Goal: Task Accomplishment & Management: Manage account settings

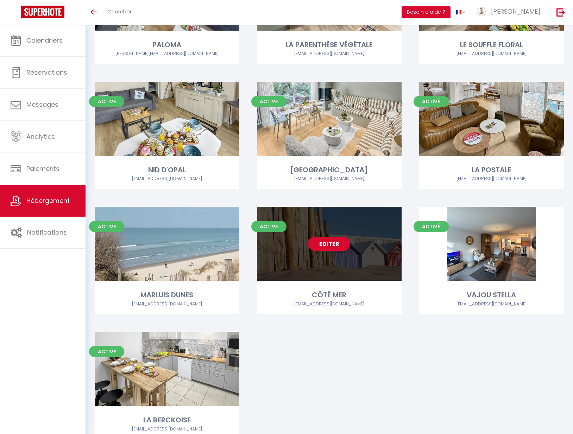
scroll to position [527, 0]
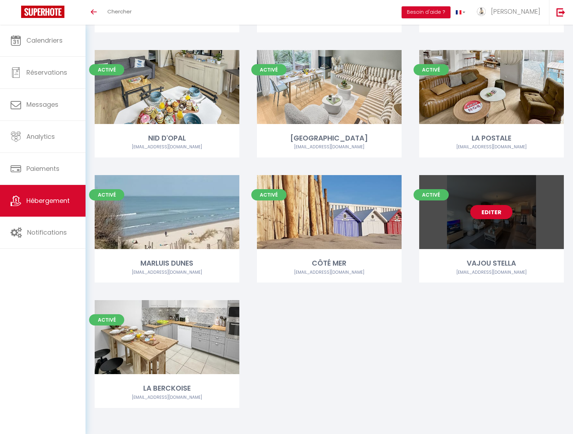
click at [494, 210] on link "Editer" at bounding box center [491, 212] width 42 height 14
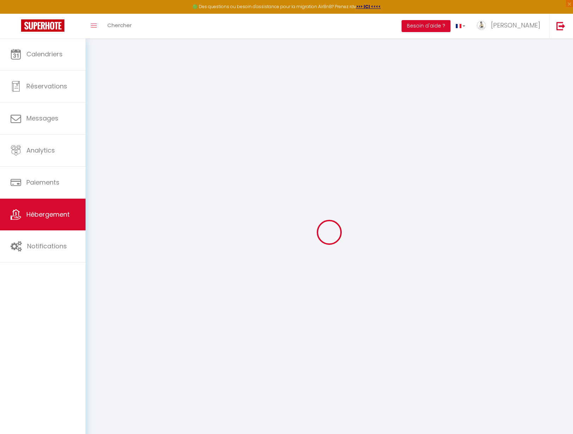
select select
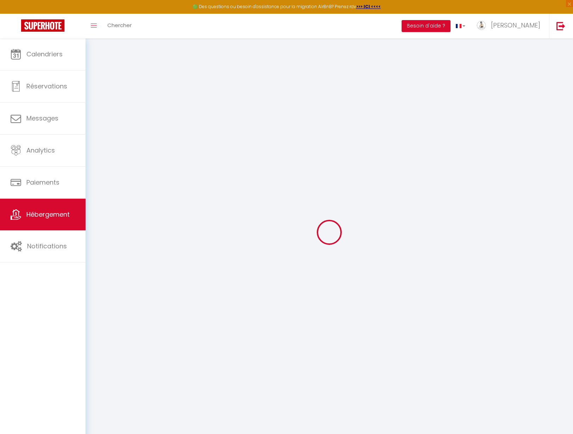
select select
checkbox input "false"
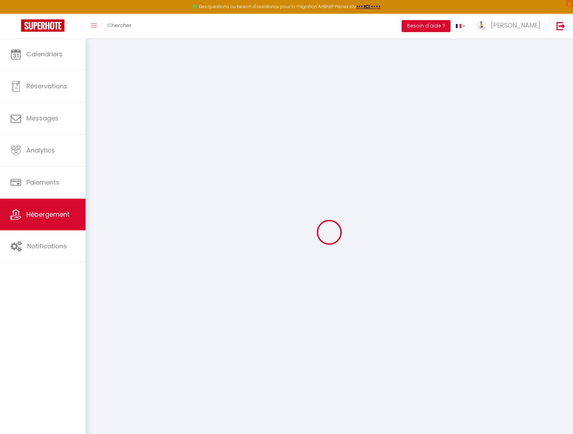
select select
type input "VAJOU STELLA"
type input "[PERSON_NAME]"
type input "vajou"
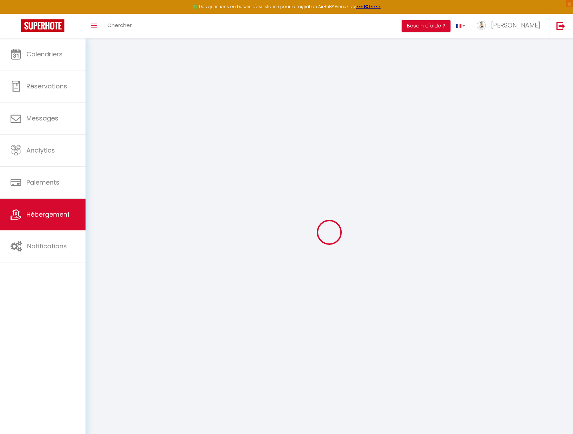
type input "[STREET_ADDRESS]"
type input "62780"
type input "cucq"
select select "houses"
select select "6"
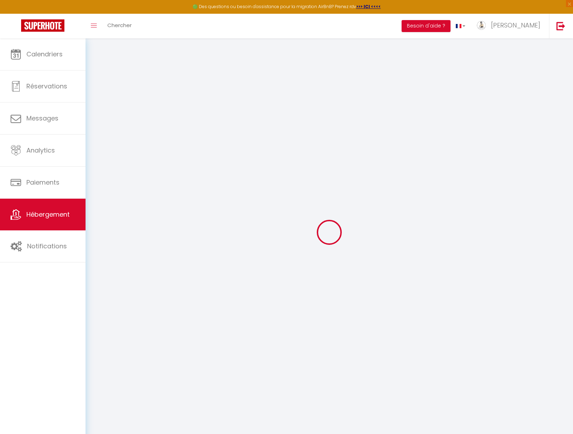
select select "2"
type input "2000"
type input "100"
type input "5"
type input "0"
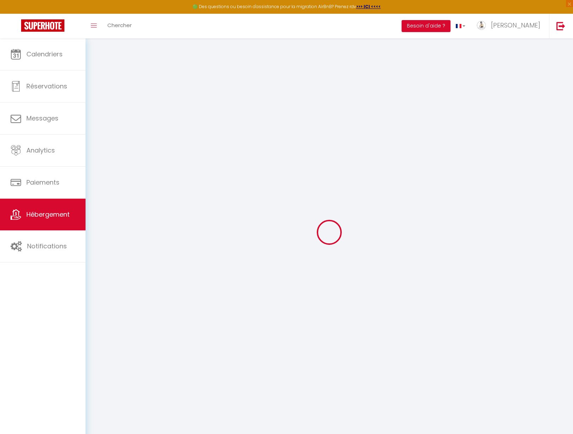
type input "300"
select select
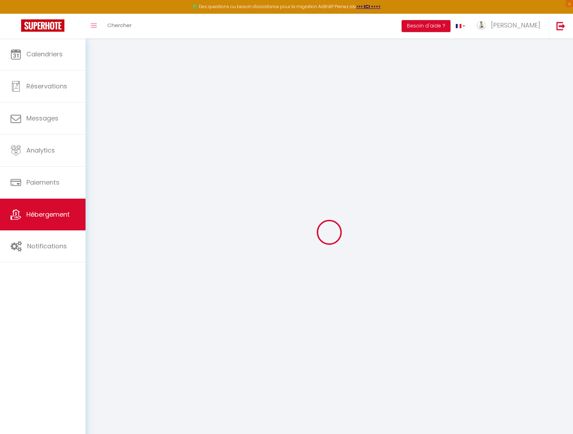
select select
type input "[STREET_ADDRESS]"
type input "62780"
type input "Cucq"
type input "[EMAIL_ADDRESS][DOMAIN_NAME]"
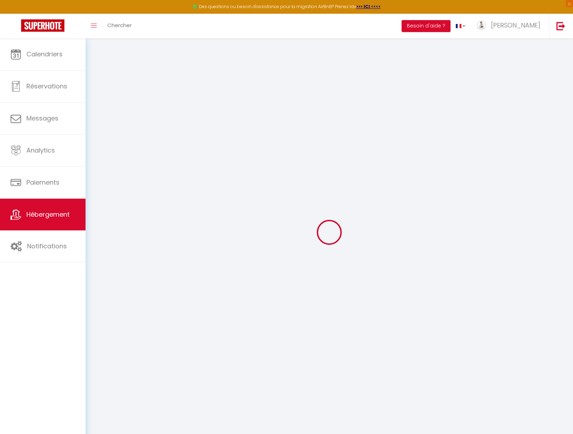
select select "16049"
checkbox input "false"
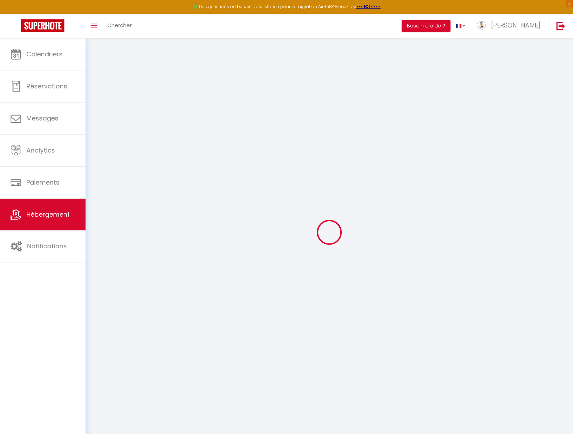
radio input "true"
type input "100"
type input "0"
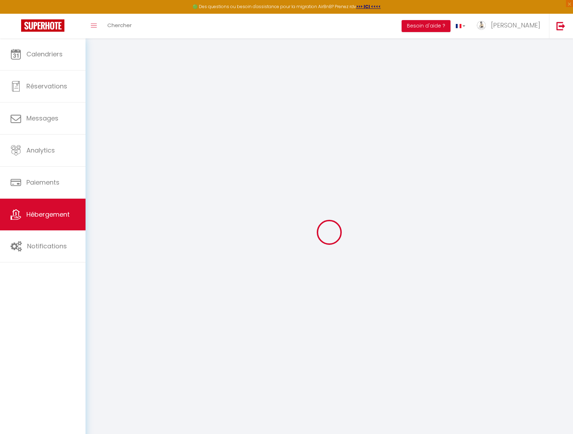
select select
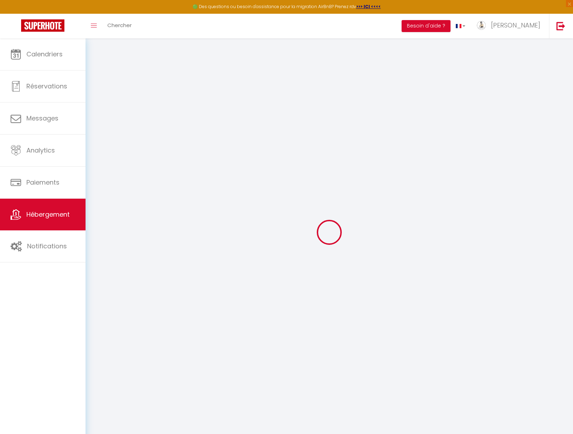
checkbox input "false"
select select
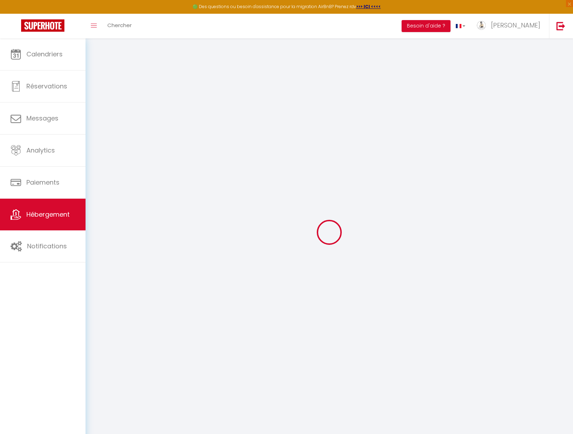
select select
checkbox input "false"
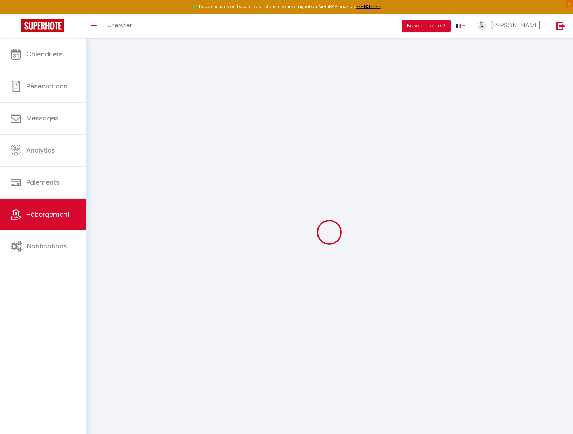
checkbox input "false"
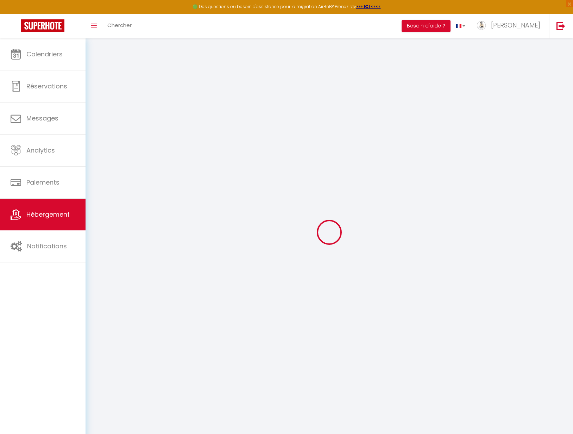
checkbox input "false"
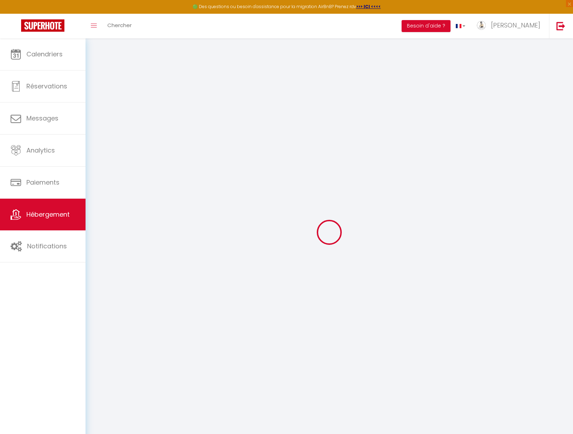
checkbox input "false"
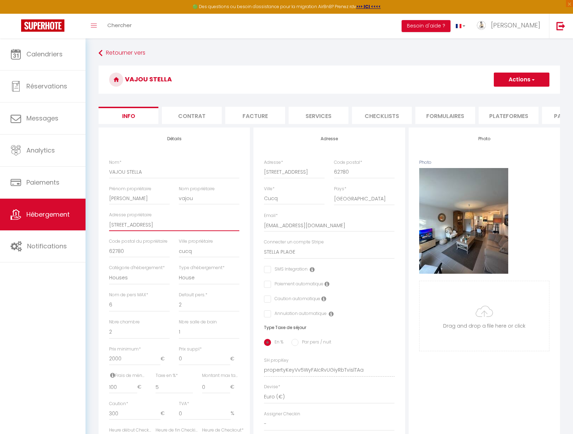
drag, startPoint x: 171, startPoint y: 229, endPoint x: 108, endPoint y: 230, distance: 62.7
click at [108, 230] on div "Adresse propriétaire [STREET_ADDRESS]" at bounding box center [175, 225] width 140 height 26
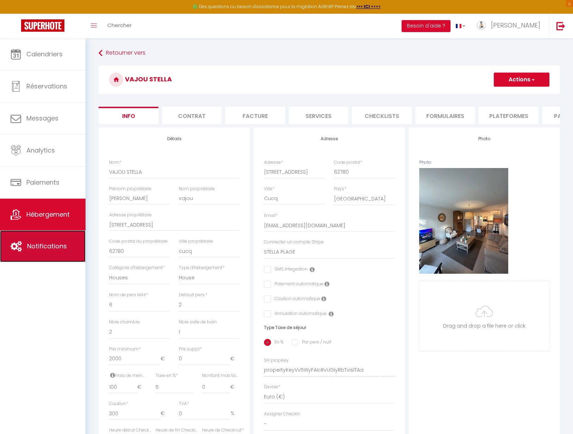
click at [63, 240] on link "Notifications" at bounding box center [43, 246] width 86 height 32
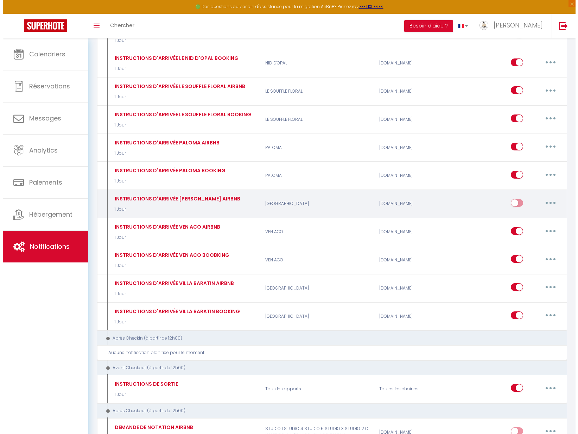
scroll to position [854, 0]
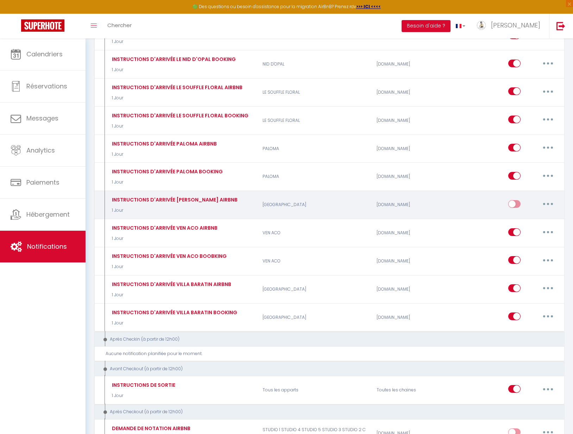
click at [541, 201] on button "button" at bounding box center [548, 203] width 20 height 11
click at [538, 214] on link "Editer" at bounding box center [530, 220] width 52 height 12
type input "INSTRUCTIONS D'ARRIVÉE [PERSON_NAME] AIRBNB"
select select "1 Jour"
select select
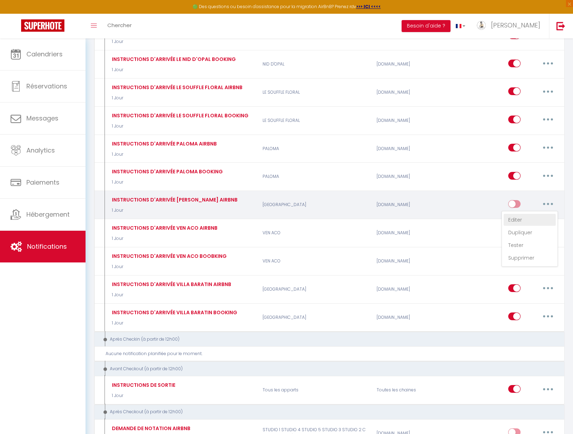
checkbox input "true"
checkbox input "false"
radio input "true"
type input "Instructions d'accès au logement - [RENTAL:NAME]"
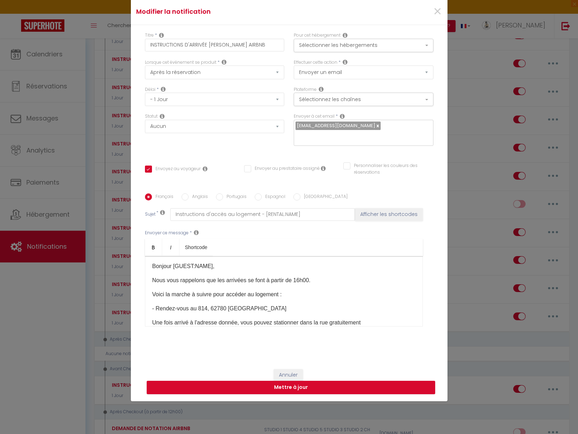
scroll to position [3, 0]
drag, startPoint x: 194, startPoint y: 308, endPoint x: 203, endPoint y: 308, distance: 9.5
click at [203, 308] on p "- Rendez-vous au 814, 62780 [GEOGRAPHIC_DATA]" at bounding box center [283, 307] width 263 height 8
click at [312, 306] on p "- Rendez-vous au [STREET_ADDRESS]" at bounding box center [283, 307] width 263 height 8
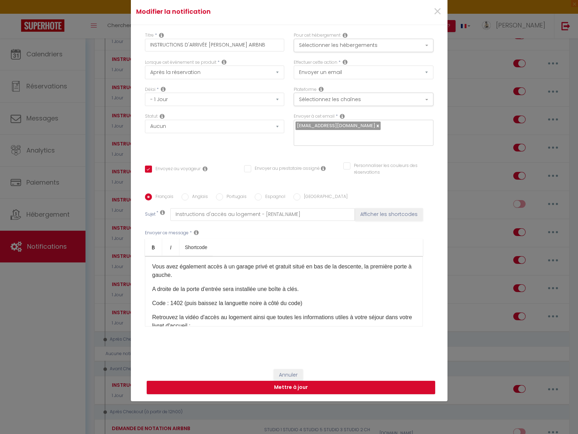
scroll to position [73, 0]
click at [300, 302] on p "Code : 1402 (puis baissez la languette noire à côté du code)" at bounding box center [283, 302] width 263 height 8
click at [359, 306] on p "Code : 1402 (puis baissez la languette noire à côté du code pour ouvrir la boît…" at bounding box center [283, 302] width 263 height 8
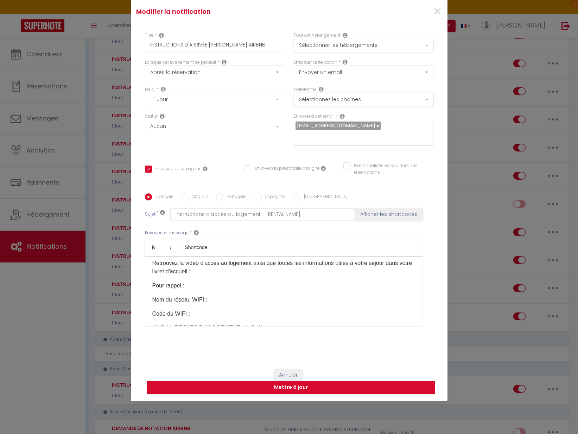
scroll to position [138, 0]
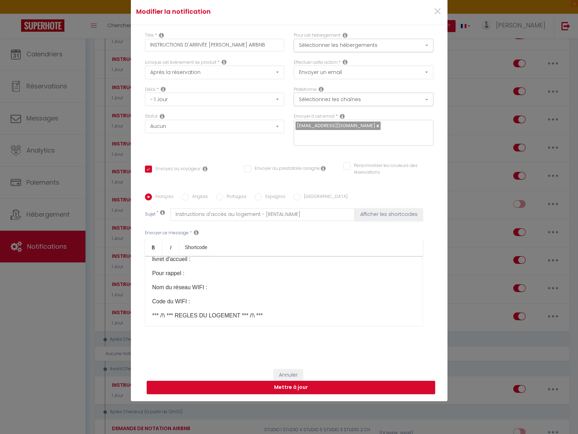
click at [224, 288] on p "Nom du réseau WIFI :" at bounding box center [283, 287] width 263 height 8
click at [224, 301] on p "Code du WIFI :" at bounding box center [283, 301] width 263 height 8
click at [292, 305] on p "Code du WIFI : QKm6qzr7UJd2tzUF9m ​" at bounding box center [283, 301] width 263 height 8
click at [291, 314] on p "*** /!\ *** REGLES DU LOGEMENT *** /!\ ***" at bounding box center [283, 315] width 263 height 8
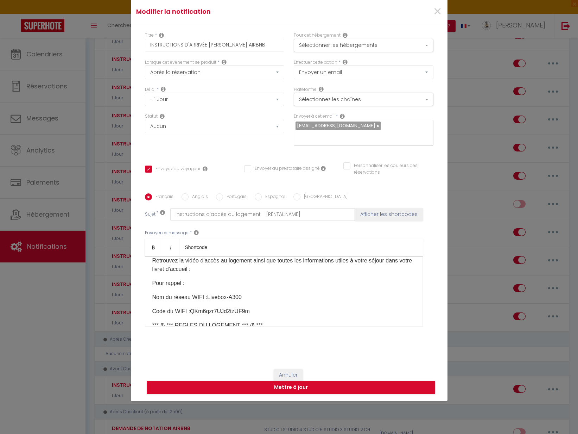
scroll to position [118, 0]
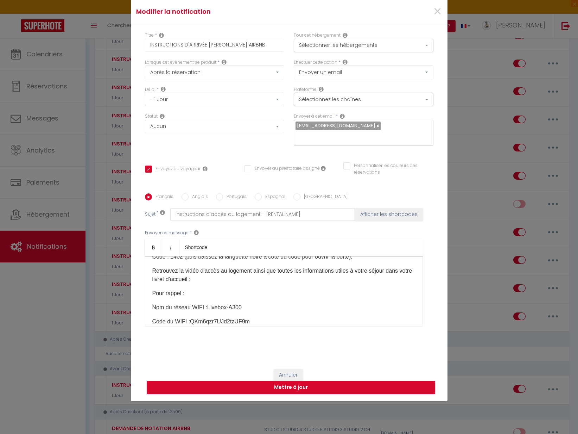
click at [257, 278] on p "Retrouvez la vidéo d'accès au logement ainsi que toutes les informations utiles…" at bounding box center [283, 275] width 263 height 17
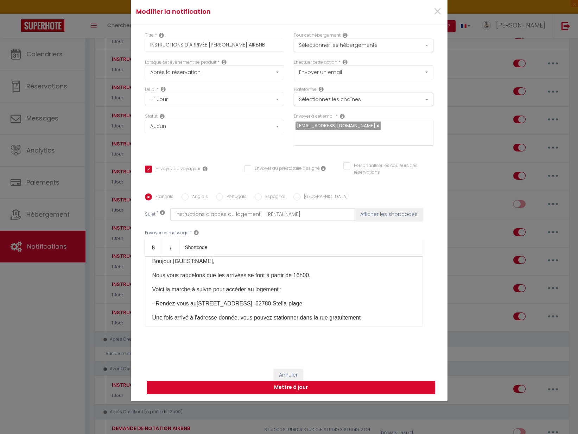
scroll to position [0, 0]
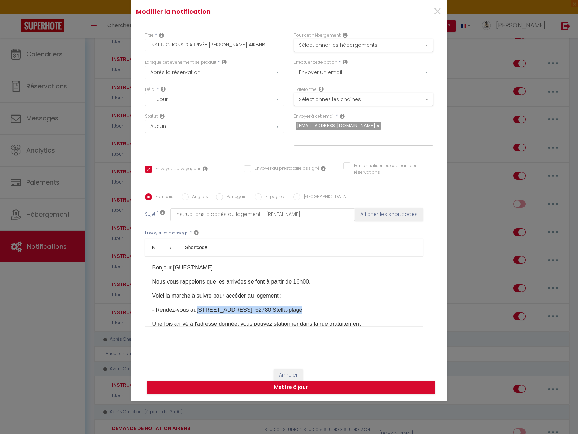
drag, startPoint x: 194, startPoint y: 308, endPoint x: 313, endPoint y: 311, distance: 118.7
click at [313, 311] on p "- Rendez-vous au [STREET_ADDRESS]" at bounding box center [283, 310] width 263 height 8
copy p "[STREET_ADDRESS]"
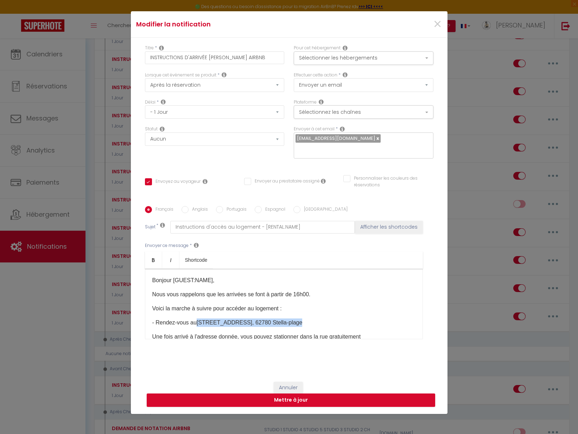
scroll to position [21, 0]
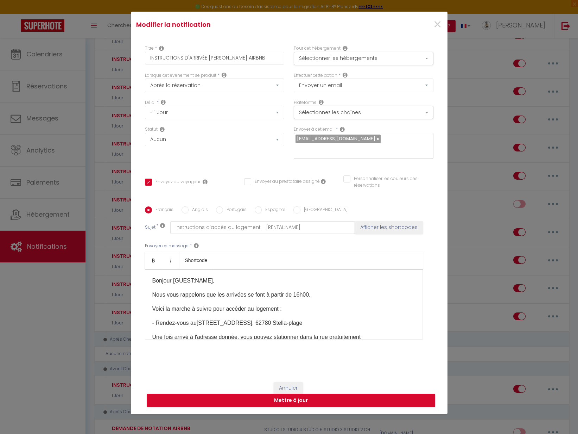
click at [321, 252] on ul "Bold Italic Shortcode" at bounding box center [284, 260] width 278 height 17
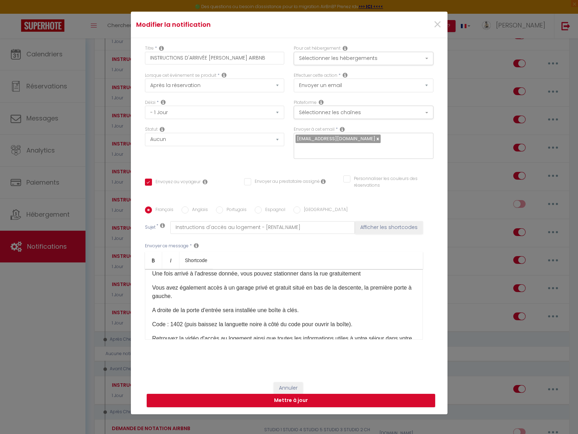
scroll to position [102, 0]
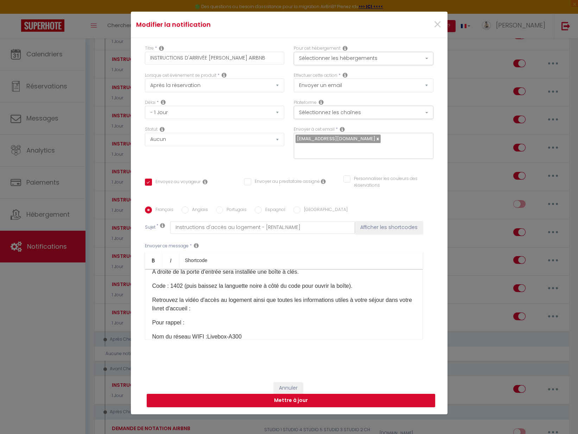
click at [242, 311] on p "Retrouvez la vidéo d'accès au logement ainsi que toutes les informations utiles…" at bounding box center [283, 304] width 263 height 17
click at [219, 308] on link "[URL][DOMAIN_NAME]" at bounding box center [219, 308] width 59 height 6
click at [243, 311] on p "Retrouvez la vidéo d'accès au logement ainsi que toutes les informations utiles…" at bounding box center [283, 304] width 263 height 17
click at [293, 307] on p "Retrouvez la vidéo d'accès au logement ainsi que toutes les informations utiles…" at bounding box center [283, 304] width 263 height 17
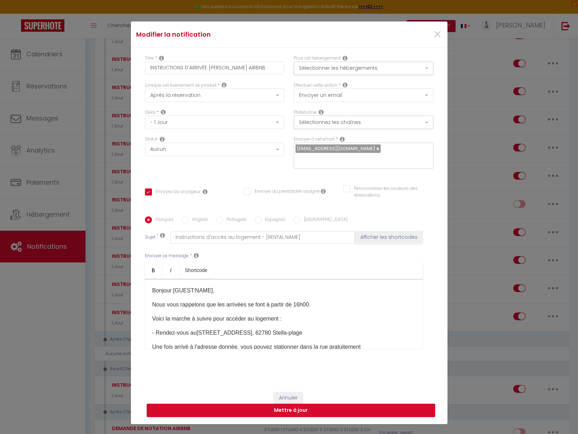
scroll to position [0, 0]
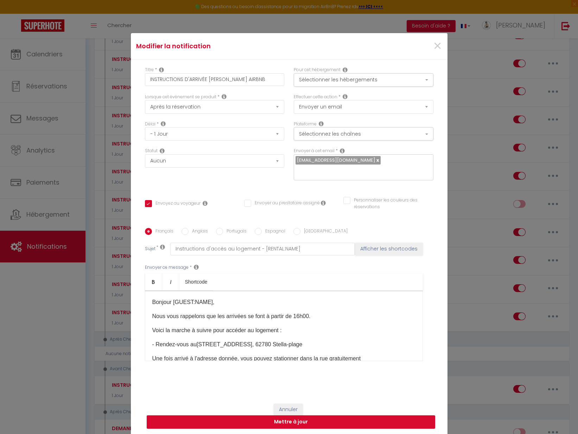
click at [152, 300] on p "Bonjour [GUEST:NAME]​​​," at bounding box center [283, 302] width 263 height 8
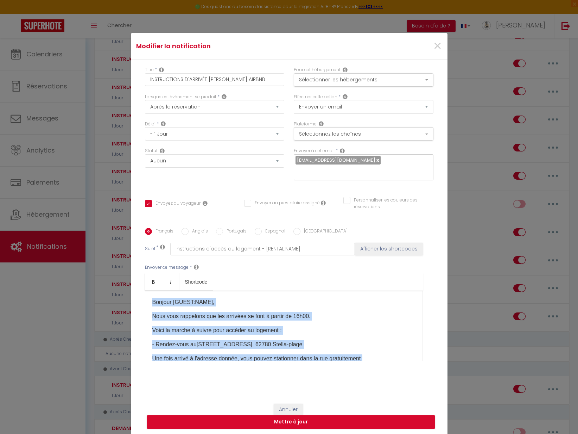
scroll to position [225, 0]
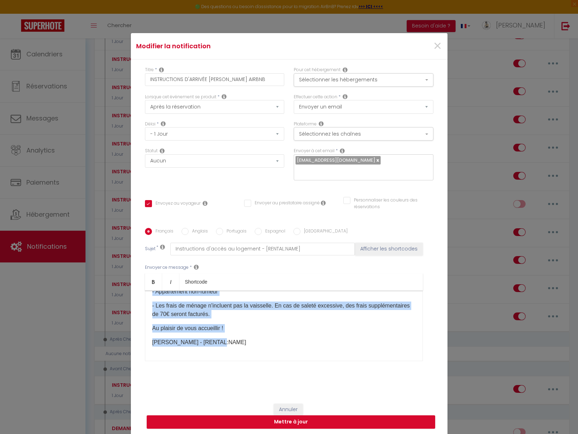
drag, startPoint x: 150, startPoint y: 301, endPoint x: 257, endPoint y: 368, distance: 125.8
click at [257, 368] on div "Envoyer ce message * Bold Italic Shortcode Rich text editor Bonjour [GUEST:NAME…" at bounding box center [289, 312] width 289 height 114
copy div "Loremip [DOLOR:SITA]​​​, Cons adip elitseddo eiu tem incididu ut labo e dolore …"
click at [292, 421] on button "Mettre à jour" at bounding box center [291, 421] width 289 height 13
checkbox input "true"
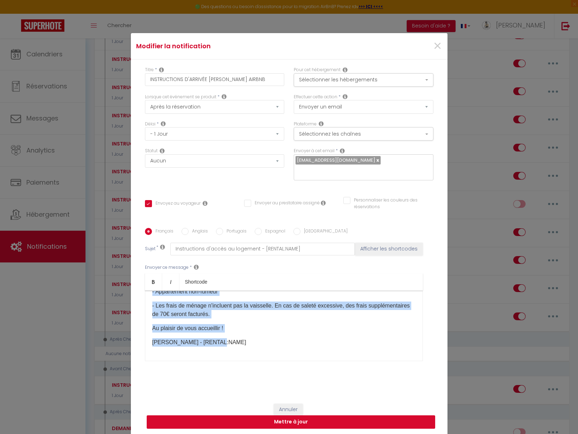
checkbox input "false"
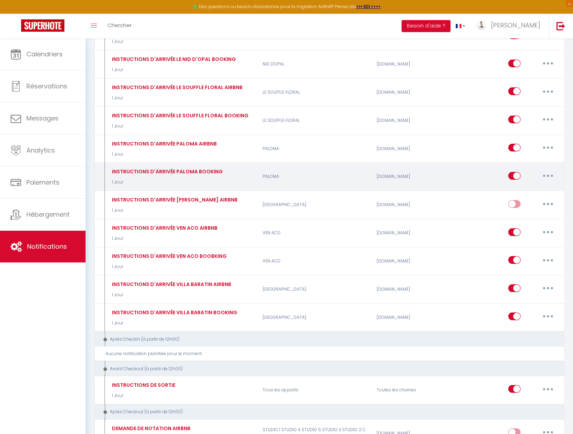
click at [551, 170] on button "button" at bounding box center [548, 175] width 20 height 11
click at [524, 198] on link "Dupliquer" at bounding box center [530, 204] width 52 height 12
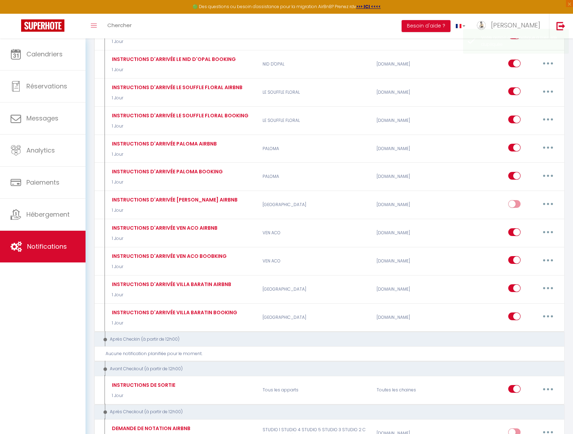
checkbox input "false"
checkbox input "true"
checkbox input "false"
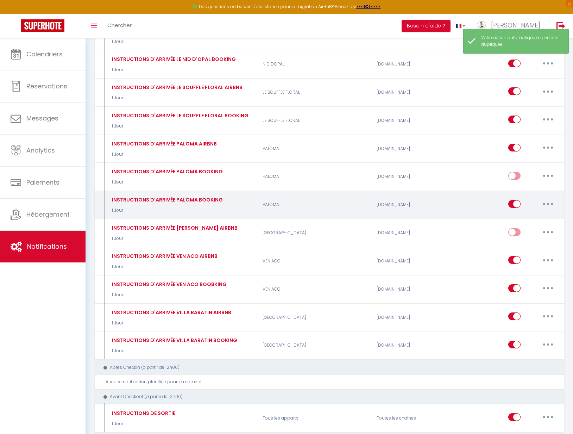
drag, startPoint x: 153, startPoint y: 175, endPoint x: 161, endPoint y: 188, distance: 15.5
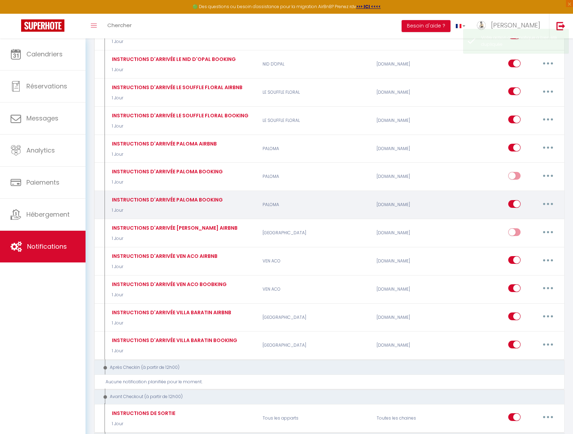
click at [441, 195] on div "[DOMAIN_NAME]" at bounding box center [410, 205] width 76 height 20
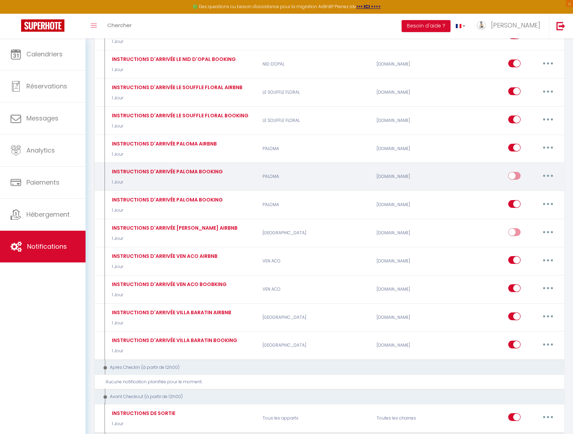
click at [548, 172] on button "button" at bounding box center [548, 175] width 20 height 11
click at [528, 224] on link "Supprimer" at bounding box center [530, 230] width 52 height 12
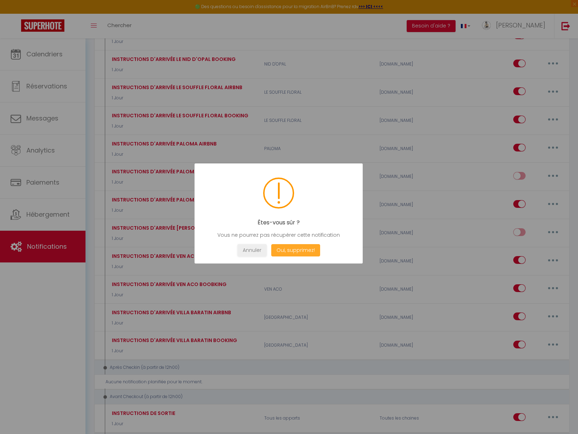
click at [307, 246] on button "Oui, supprimez!" at bounding box center [295, 250] width 49 height 12
checkbox input "true"
checkbox input "false"
checkbox input "true"
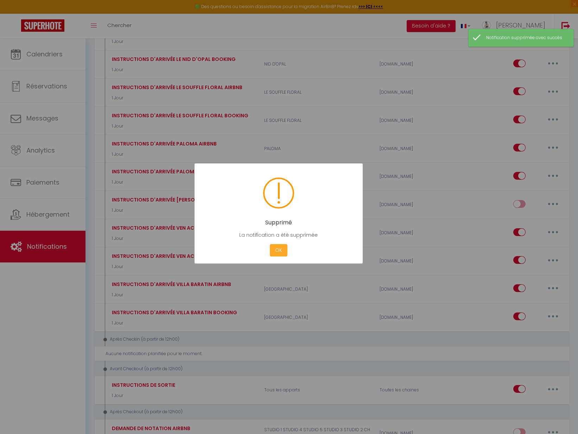
click at [283, 250] on button "OK" at bounding box center [279, 250] width 18 height 12
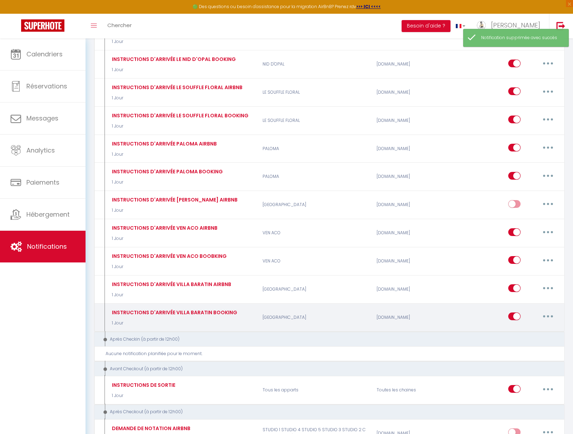
click at [550, 311] on button "button" at bounding box center [548, 316] width 20 height 11
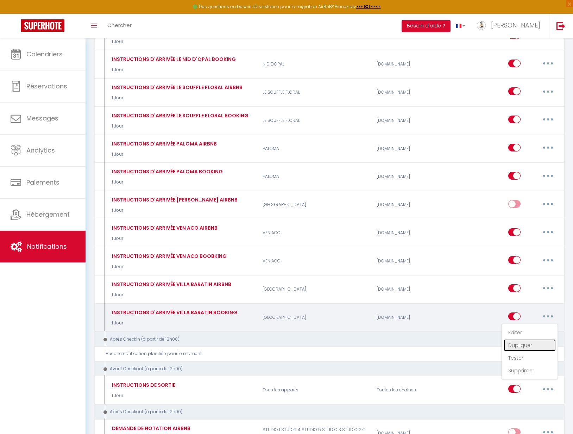
click at [520, 339] on link "Dupliquer" at bounding box center [530, 345] width 52 height 12
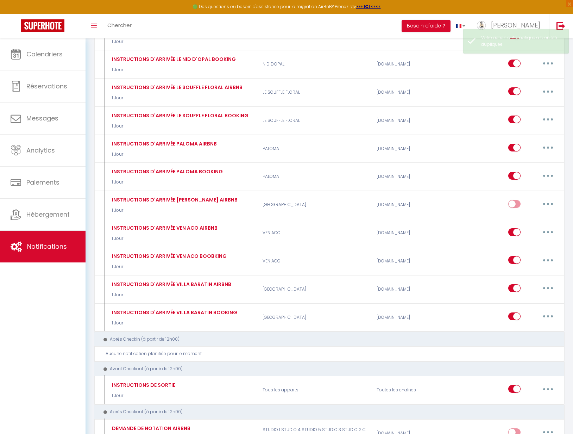
checkbox input "false"
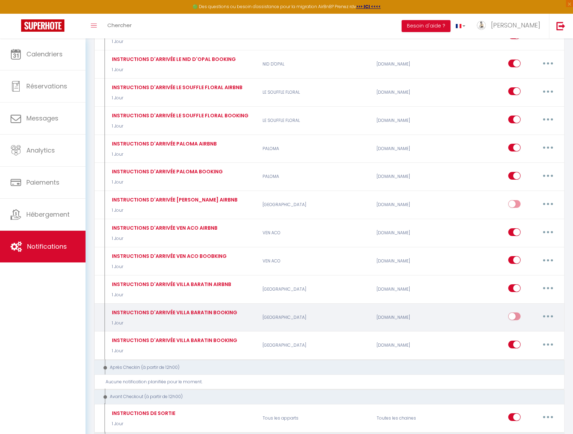
click at [545, 311] on button "button" at bounding box center [548, 316] width 20 height 11
click at [515, 326] on link "Editer" at bounding box center [530, 332] width 52 height 12
type input "INSTRUCTIONS D'ARRIVÉE VILLA BARATIN BOOKING"
select select "1 Jour"
select select "if_deposit_is_paid"
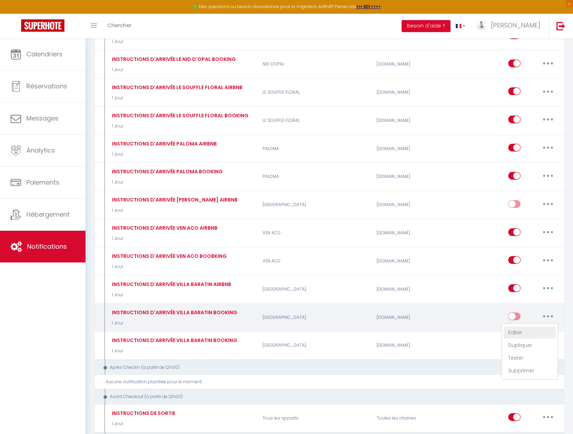
checkbox input "true"
checkbox input "false"
radio input "true"
type input "Instructions d'accès au logement - [RENTAL:NAME]"
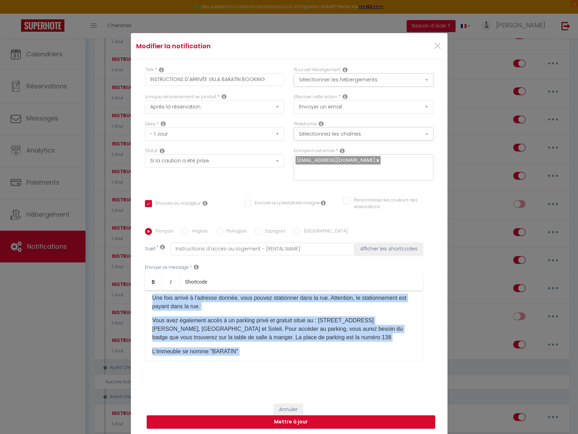
scroll to position [0, 0]
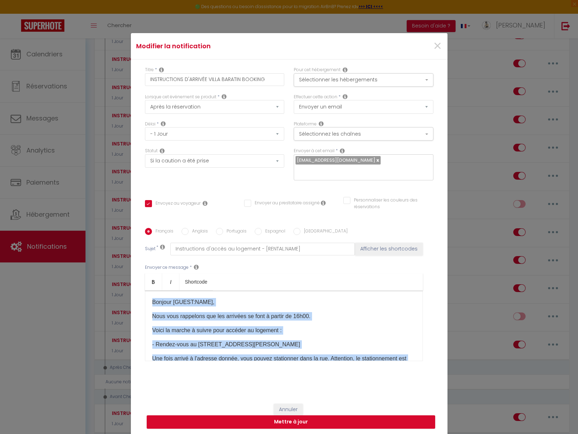
drag, startPoint x: 218, startPoint y: 340, endPoint x: 146, endPoint y: 303, distance: 81.6
click at [146, 303] on div "Bonjour [GUEST:NAME]​​​, Nous vous rappelons que les arrivées se font à partir …" at bounding box center [284, 325] width 278 height 70
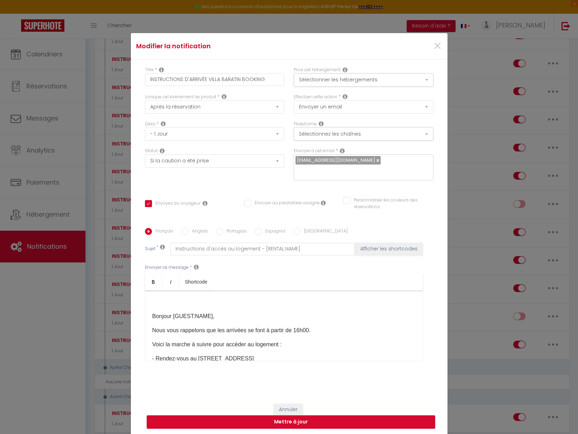
click at [199, 306] on p at bounding box center [283, 302] width 263 height 8
click at [152, 316] on p "Bonjour [GUEST:NAME]​​​," at bounding box center [283, 316] width 263 height 8
click at [307, 333] on p "Voici la marche à suivre pour accéder au logement :" at bounding box center [283, 330] width 263 height 8
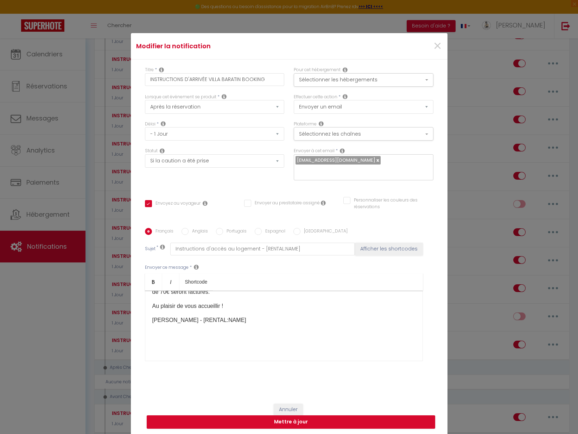
scroll to position [247, 0]
click at [213, 350] on div "Bonjour [GUEST:NAME]​​​, Nous vous rappelons que les arrivées se font à partir …" at bounding box center [284, 325] width 278 height 70
click at [213, 352] on div "Bonjour [GUEST:NAME]​​​, Nous vous rappelons que les arrivées se font à partir …" at bounding box center [284, 325] width 278 height 70
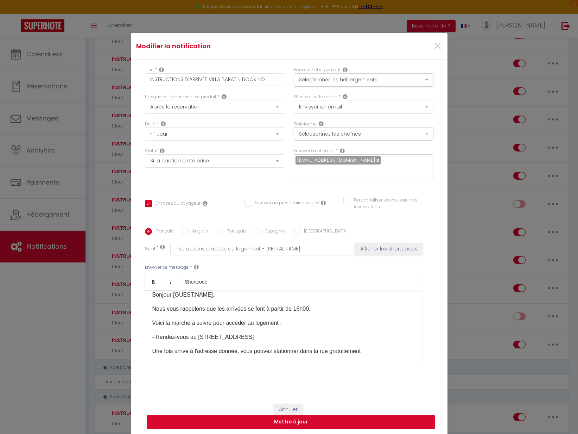
scroll to position [0, 0]
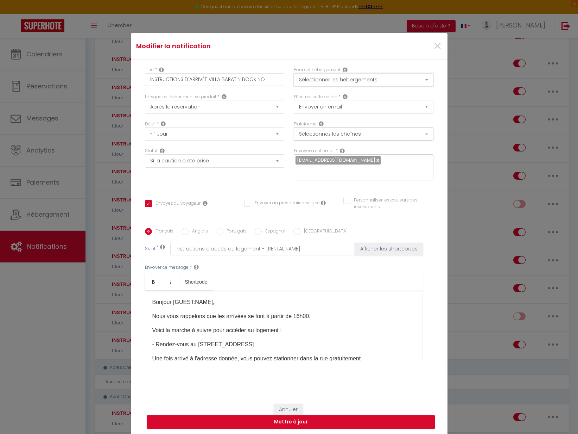
click at [333, 83] on button "Sélectionner les hébergements" at bounding box center [364, 79] width 140 height 13
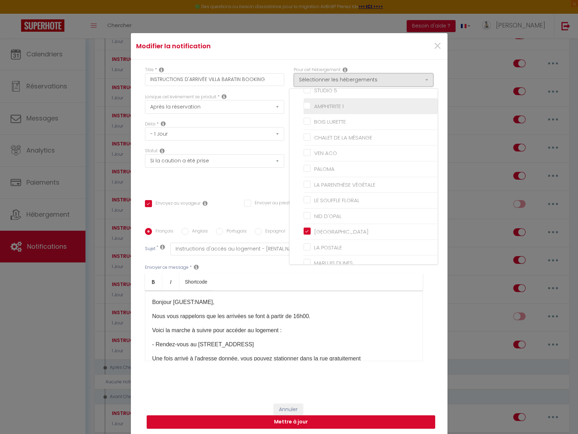
scroll to position [153, 0]
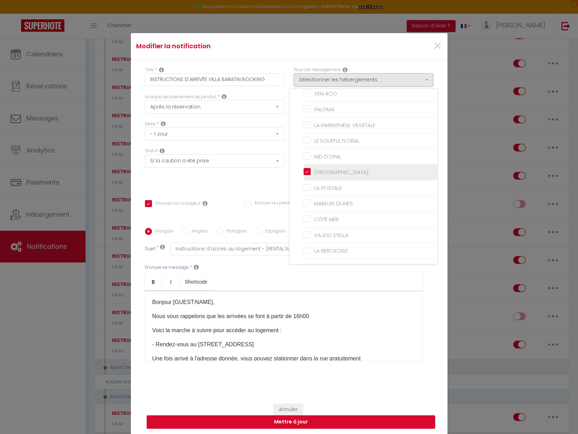
click at [305, 171] on input "[GEOGRAPHIC_DATA]" at bounding box center [371, 172] width 134 height 7
checkbox input "false"
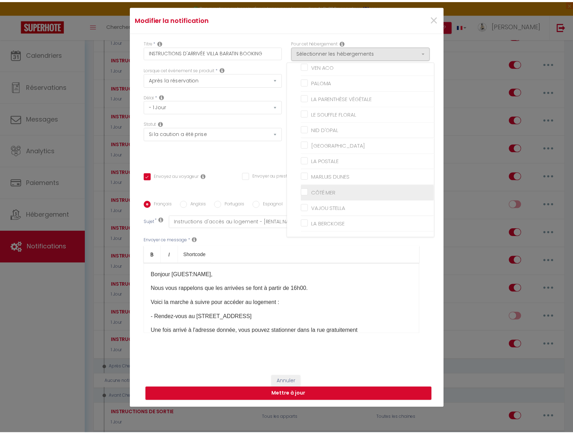
scroll to position [35, 0]
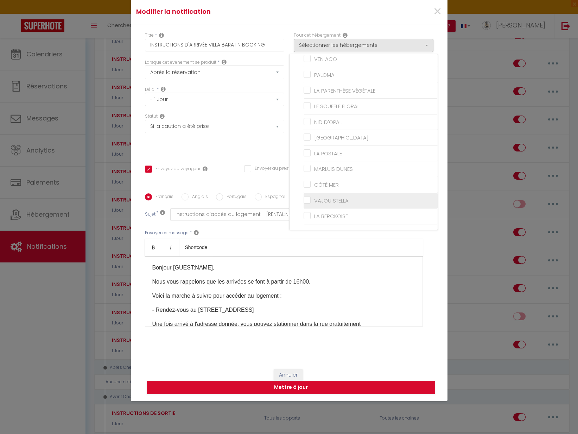
click at [305, 200] on input "VAJOU STELLA" at bounding box center [371, 200] width 134 height 7
checkbox input "true"
checkbox input "false"
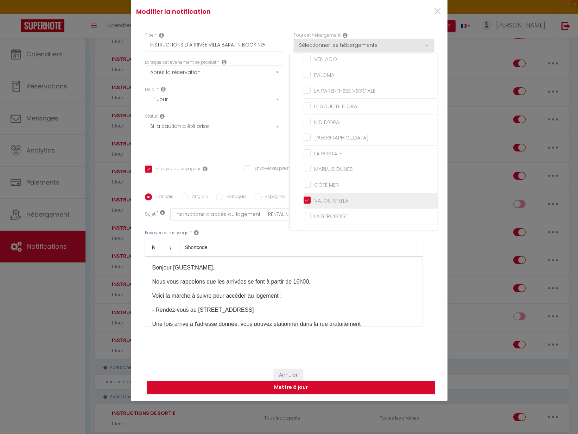
checkbox input "false"
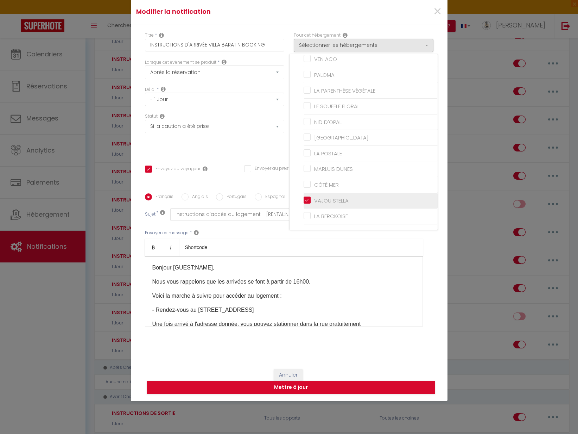
checkbox input "false"
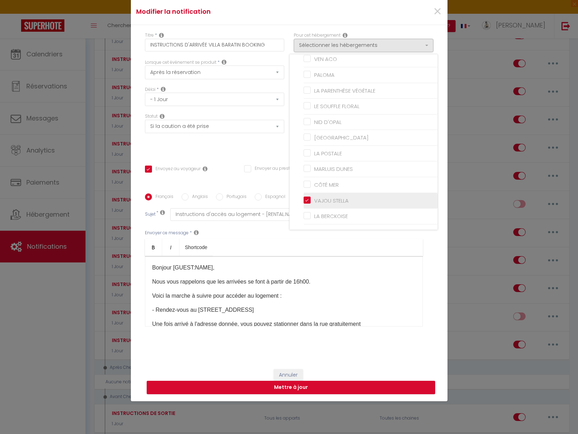
checkbox input "false"
checkbox input "true"
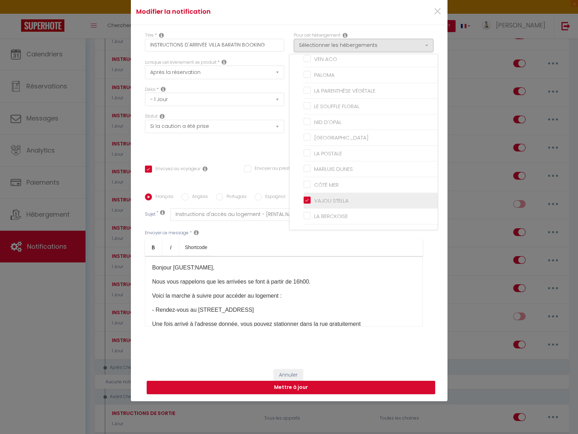
checkbox input "false"
drag, startPoint x: 246, startPoint y: 149, endPoint x: 252, endPoint y: 136, distance: 14.7
click at [246, 149] on div "Statut Aucun Si la réservation est payée Si réservation non payée Si la caution…" at bounding box center [214, 133] width 149 height 40
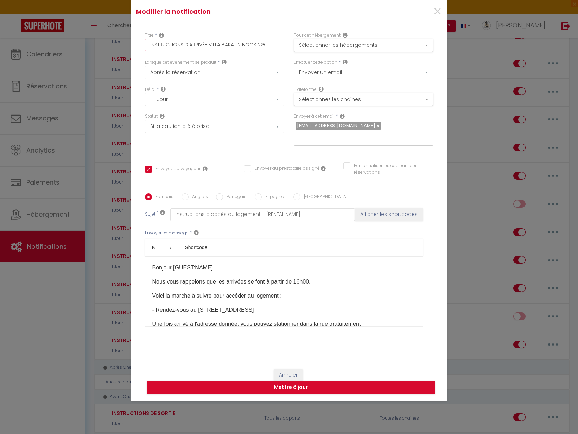
drag, startPoint x: 207, startPoint y: 44, endPoint x: 238, endPoint y: 48, distance: 31.2
click at [238, 48] on input "INSTRUCTIONS D'ARRIVÉE VILLA BARATIN BOOKING" at bounding box center [215, 45] width 140 height 13
type input "INSTRUCTIONS D'ARRIVÉE U BOOKING"
checkbox input "true"
checkbox input "false"
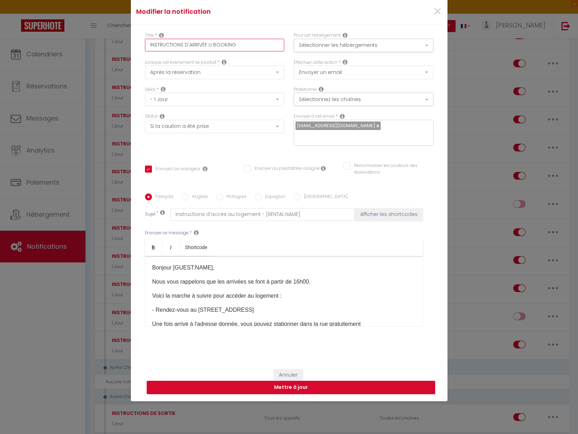
checkbox input "false"
type input "INSTRUCTIONS D'ARRIVÉE UN BOOKING"
checkbox input "true"
checkbox input "false"
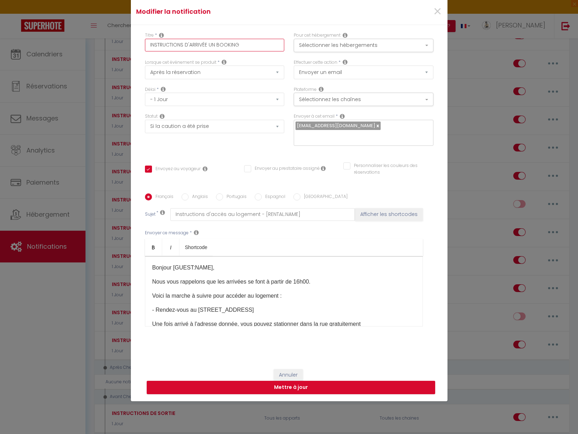
type input "INSTRUCTIONS D'ARRIVÉE UN BOOKING"
checkbox input "true"
checkbox input "false"
type input "INSTRUCTIONS D'ARRIVÉE UN T BOOKING"
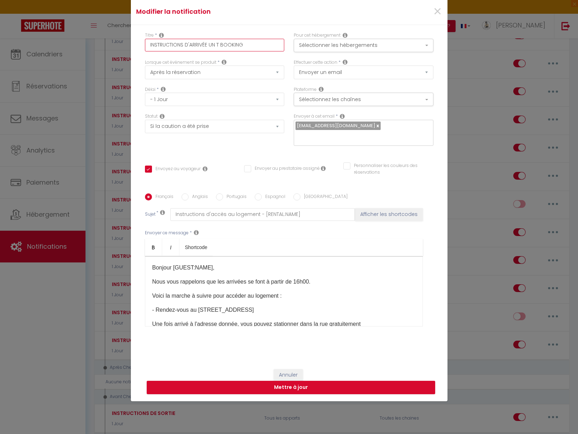
checkbox input "true"
checkbox input "false"
type input "INSTRUCTIONS D'ARRIVÉE UN TE BOOKING"
checkbox input "true"
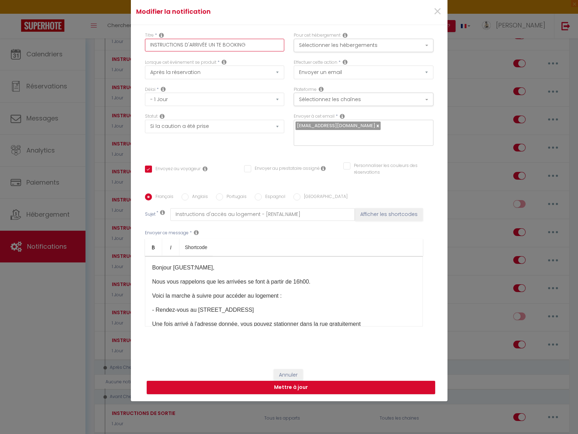
checkbox input "false"
type input "INSTRUCTIONS D'ARRIVÉE UN TEM BOOKING"
checkbox input "true"
checkbox input "false"
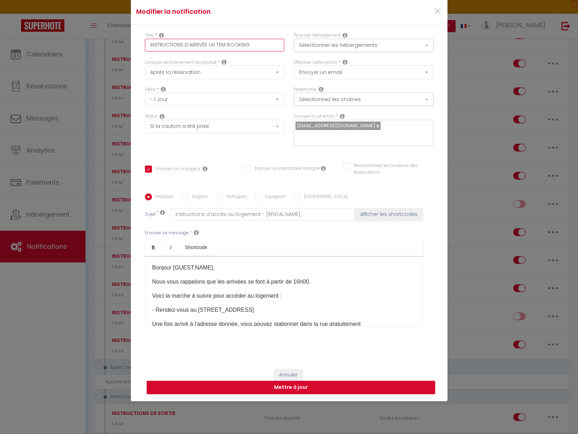
checkbox input "false"
type input "INSTRUCTIONS D'ARRIVÉE UN TEMP BOOKING"
checkbox input "true"
checkbox input "false"
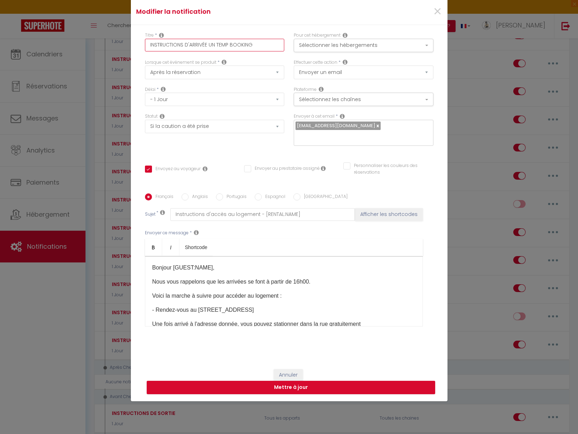
type input "INSTRUCTIONS D'ARRIVÉE UN TEMPS BOOKING"
checkbox input "true"
checkbox input "false"
type input "INSTRUCTIONS D'ARRIVÉE UN TEMPS BOOKING"
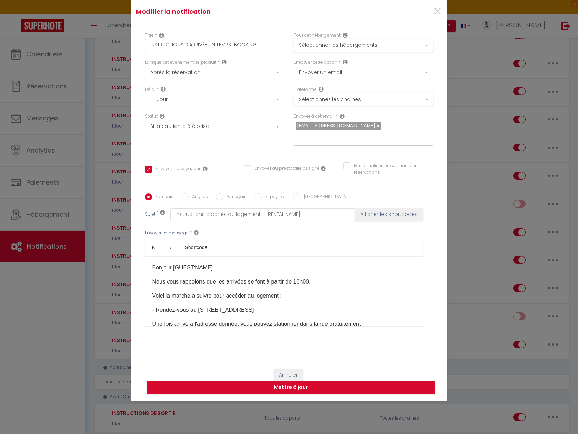
checkbox input "true"
checkbox input "false"
type input "INSTRUCTIONS D'ARRIVÉE UN TEMPS P BOOKING"
checkbox input "true"
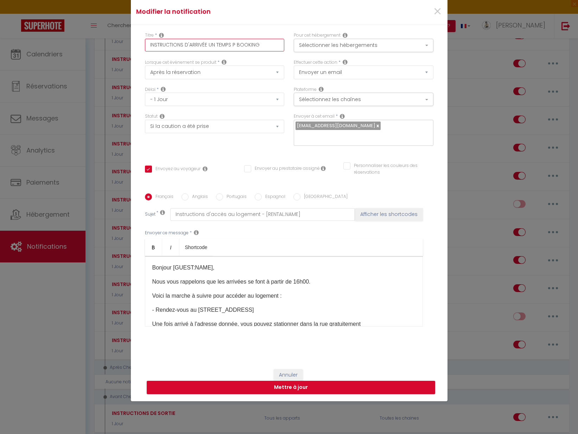
checkbox input "false"
type input "INSTRUCTIONS D'ARRIVÉE UN TEMPS PO BOOKING"
checkbox input "true"
checkbox input "false"
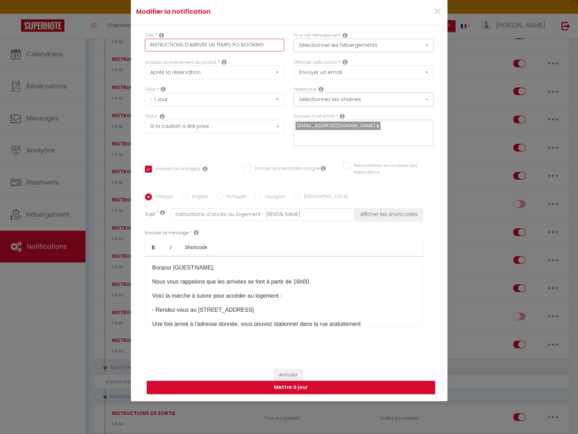
checkbox input "false"
type input "INSTRUCTIONS D'ARRIVÉE UN TEMPS POU BOOKING"
checkbox input "true"
checkbox input "false"
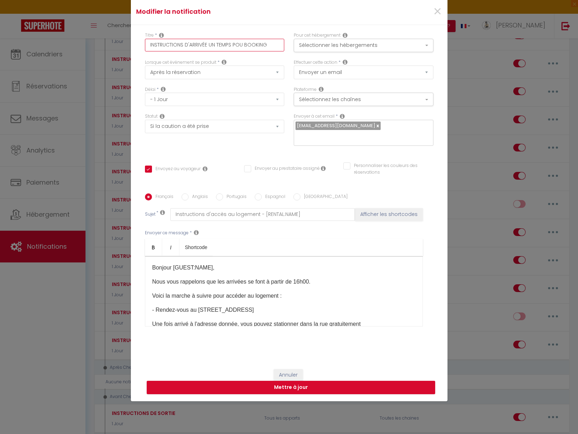
type input "INSTRUCTIONS D'ARRIVÉE UN TEMPS POUR BOOKING"
checkbox input "true"
checkbox input "false"
type input "INSTRUCTIONS D'ARRIVÉE UN TEMPS POUR BOOKING"
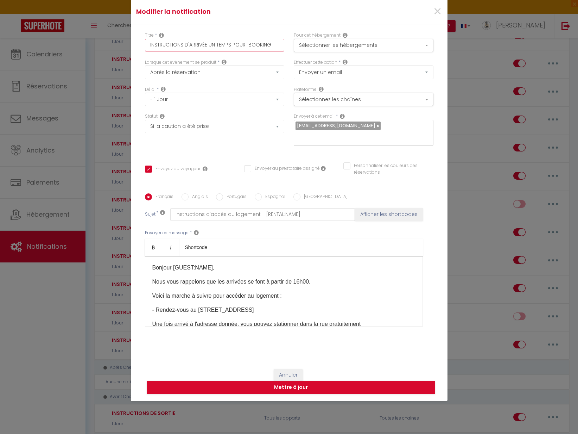
checkbox input "true"
checkbox input "false"
type input "INSTRUCTIONS D'ARRIVÉE UN TEMPS POUR N BOOKING"
checkbox input "true"
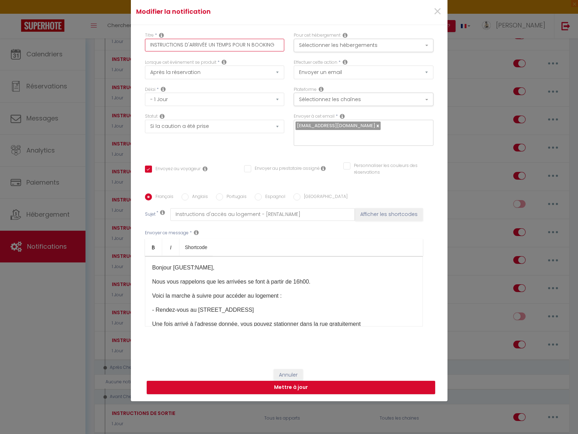
checkbox input "false"
type input "INSTRUCTIONS D'ARRIVÉE UN TEMPS POUR NO BOOKING"
checkbox input "true"
checkbox input "false"
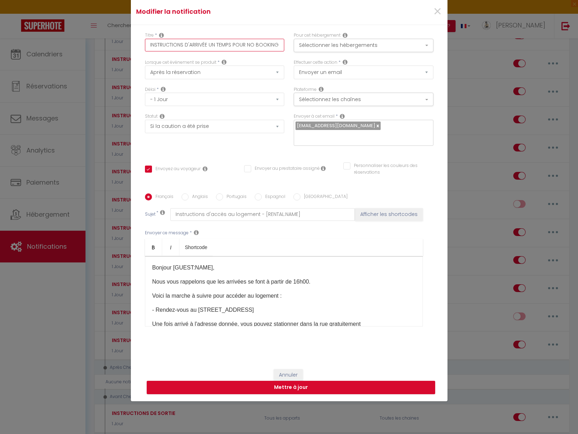
checkbox input "false"
type input "INSTRUCTIONS D'ARRIVÉE UN TEMPS POUR NOU BOOKING"
checkbox input "true"
checkbox input "false"
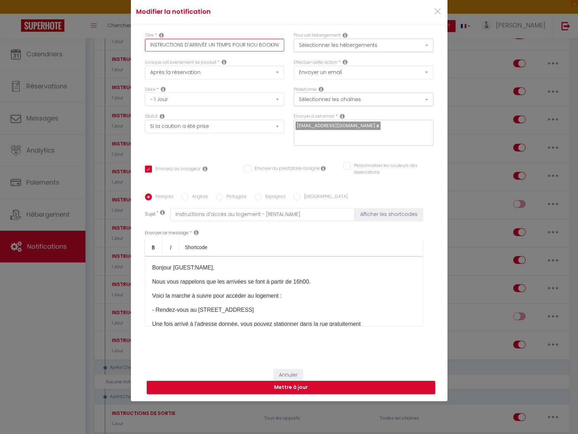
type input "INSTRUCTIONS D'ARRIVÉE UN TEMPS POUR NOUS BOOKING"
checkbox input "true"
checkbox input "false"
type input "INSTRUCTIONS D'ARRIVÉE UN TEMPS POUR NOUS BOOKING"
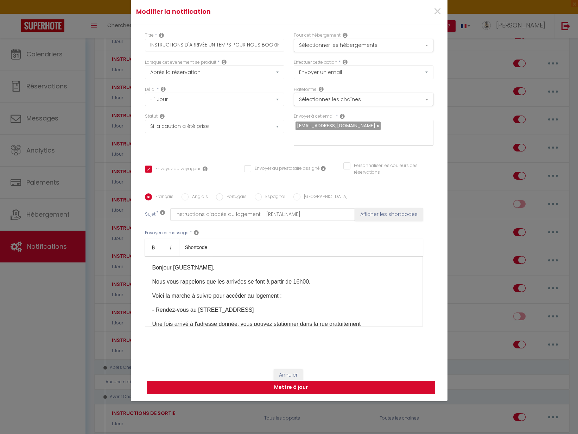
click at [324, 387] on button "Mettre à jour" at bounding box center [291, 387] width 289 height 13
checkbox input "true"
checkbox input "false"
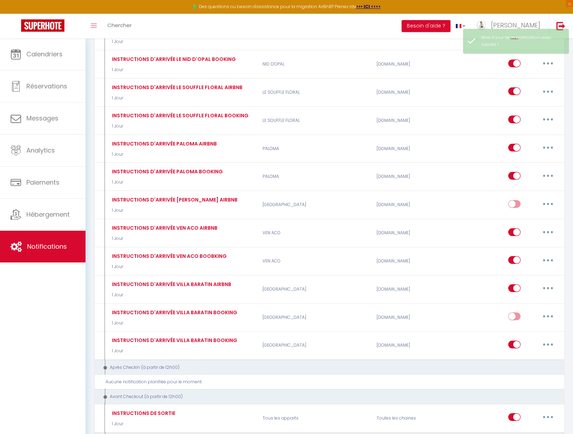
checkbox input "false"
checkbox input "true"
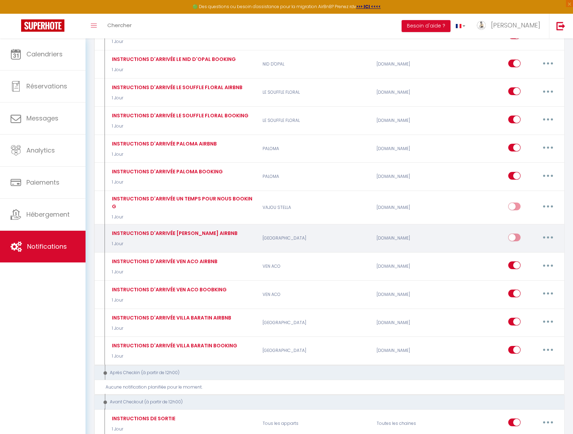
click at [548, 232] on button "button" at bounding box center [548, 237] width 20 height 11
click at [529, 247] on link "Editer" at bounding box center [530, 253] width 52 height 12
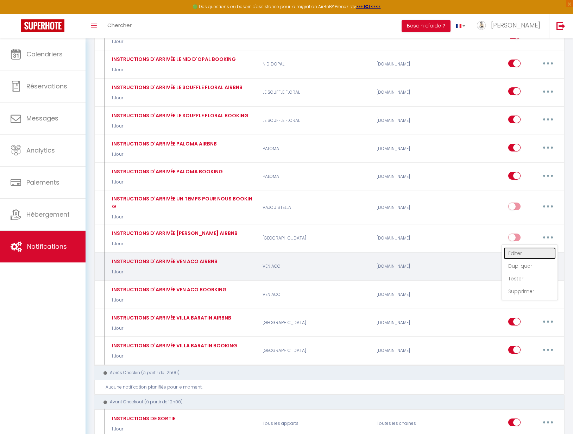
type input "INSTRUCTIONS D'ARRIVÉE [PERSON_NAME] AIRBNB"
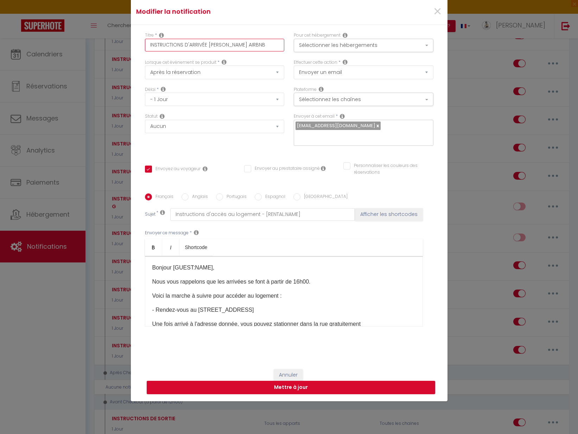
drag, startPoint x: 207, startPoint y: 43, endPoint x: 238, endPoint y: 46, distance: 31.5
click at [238, 46] on input "INSTRUCTIONS D'ARRIVÉE [PERSON_NAME] AIRBNB" at bounding box center [215, 45] width 140 height 13
click at [394, 71] on select "Envoyer un email Envoyer un SMS Envoyer une notification push" at bounding box center [364, 71] width 140 height 13
click at [269, 385] on button "Mettre à jour" at bounding box center [291, 387] width 289 height 13
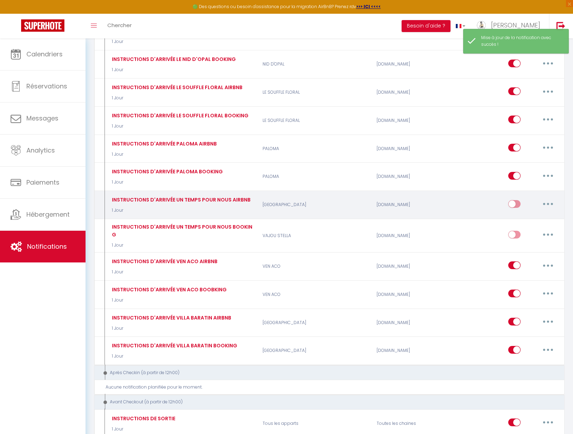
click at [510, 200] on input "checkbox" at bounding box center [514, 205] width 12 height 11
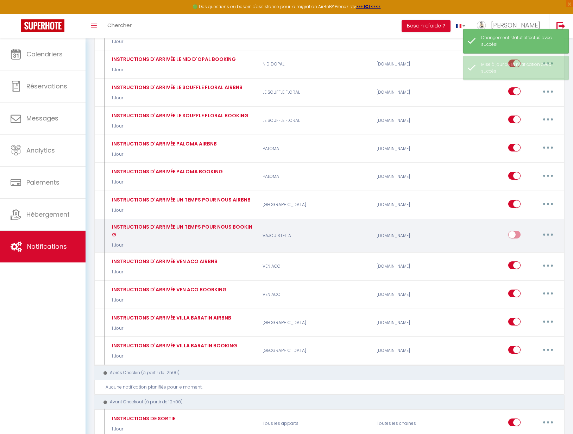
click at [515, 231] on input "checkbox" at bounding box center [514, 236] width 12 height 11
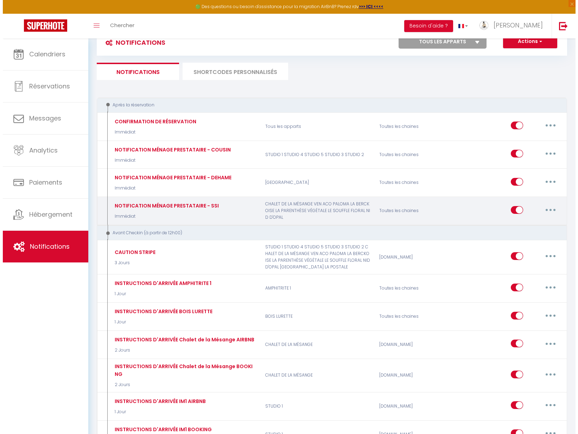
scroll to position [49, 0]
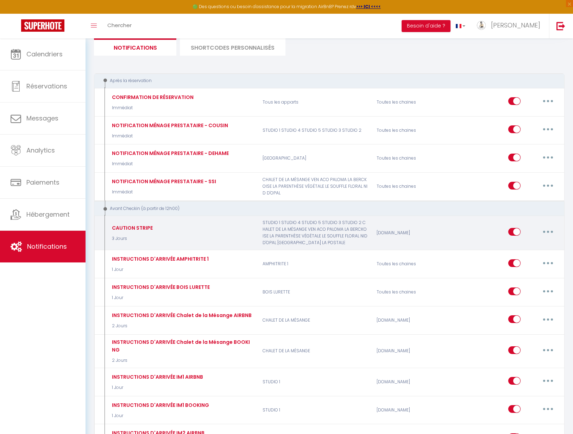
click at [549, 231] on icon "button" at bounding box center [548, 232] width 2 height 2
click at [528, 248] on link "Editer" at bounding box center [530, 248] width 52 height 12
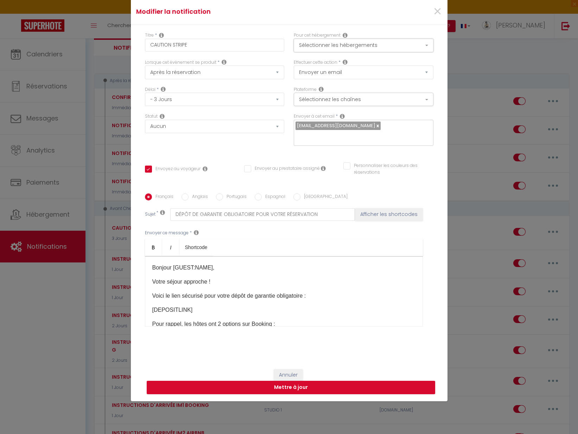
click at [343, 48] on button "Sélectionner les hébergements" at bounding box center [364, 45] width 140 height 13
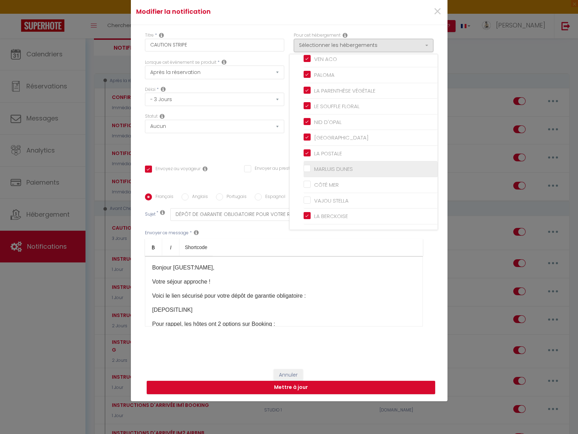
click at [304, 169] on input "MARLUIS DUNES" at bounding box center [371, 168] width 134 height 7
click at [306, 187] on input "CÔTÉ MER" at bounding box center [371, 184] width 134 height 7
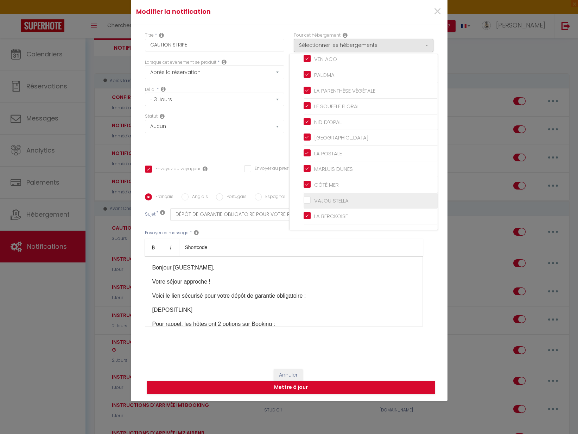
click at [305, 195] on li "VAJOU STELLA" at bounding box center [371, 201] width 134 height 16
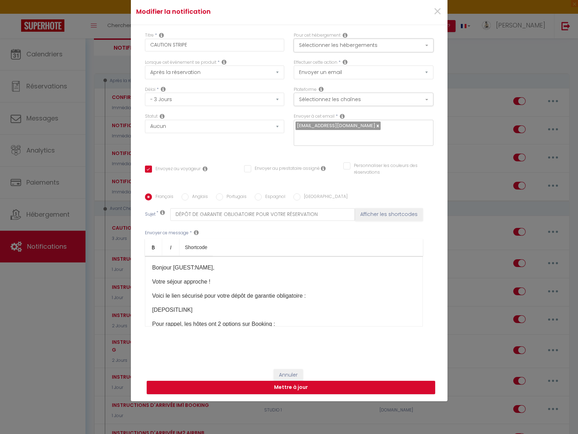
click at [356, 44] on button "Sélectionner les hébergements" at bounding box center [364, 45] width 140 height 13
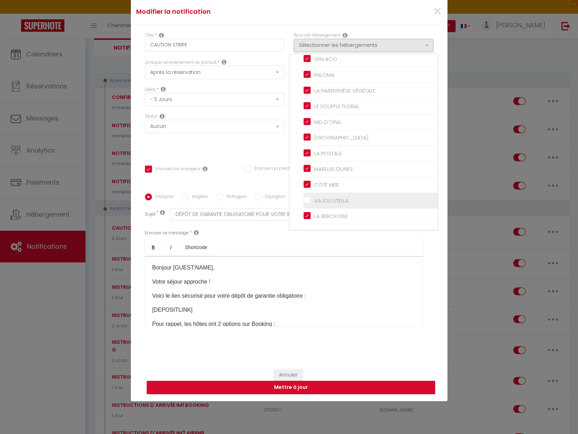
click at [304, 199] on input "VAJOU STELLA" at bounding box center [371, 200] width 134 height 7
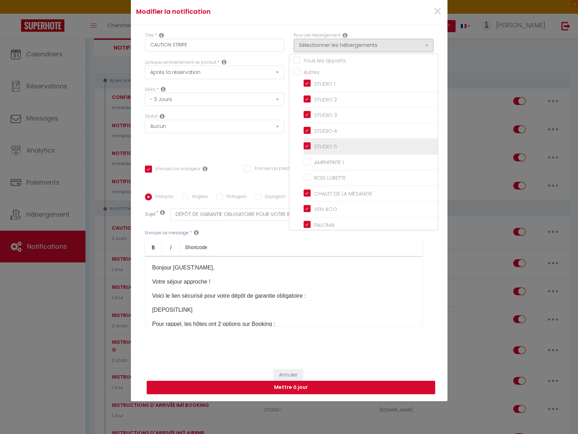
scroll to position [0, 0]
click at [255, 228] on div "Envoyer ce message * Bold Italic Shortcode Rich text editor Bonjour [GUEST:NAME…" at bounding box center [289, 278] width 289 height 114
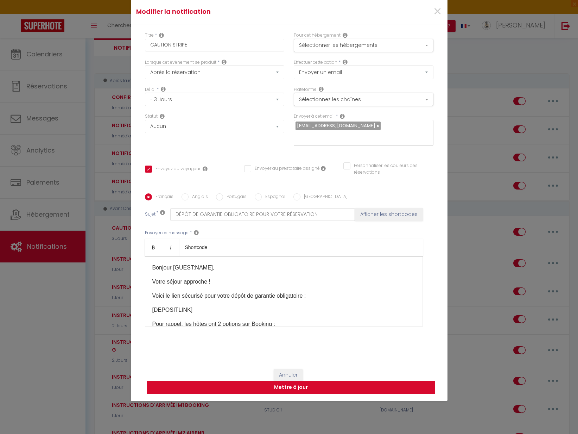
click at [292, 387] on button "Mettre à jour" at bounding box center [291, 387] width 289 height 13
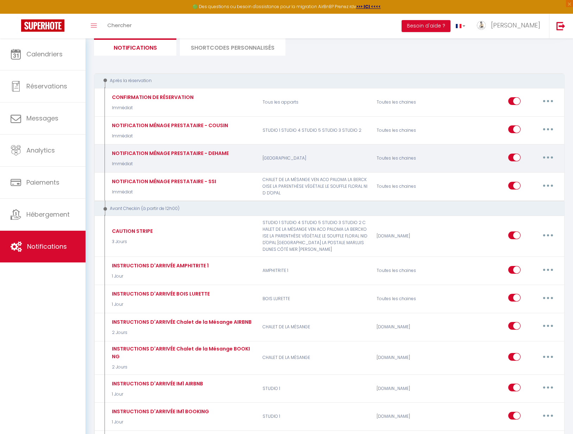
click at [547, 159] on button "button" at bounding box center [548, 157] width 20 height 11
click at [532, 171] on link "Editer" at bounding box center [530, 173] width 52 height 12
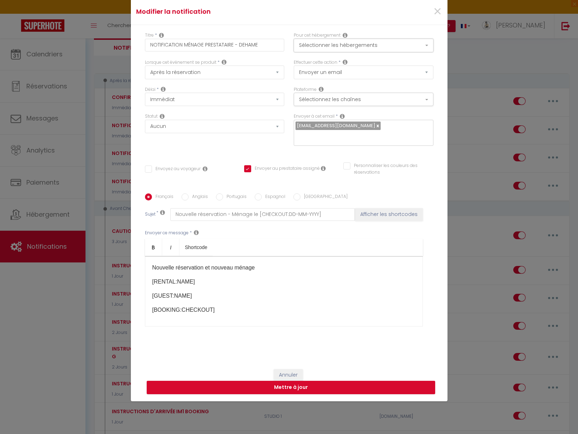
click at [350, 46] on button "Sélectionner les hébergements" at bounding box center [364, 45] width 140 height 13
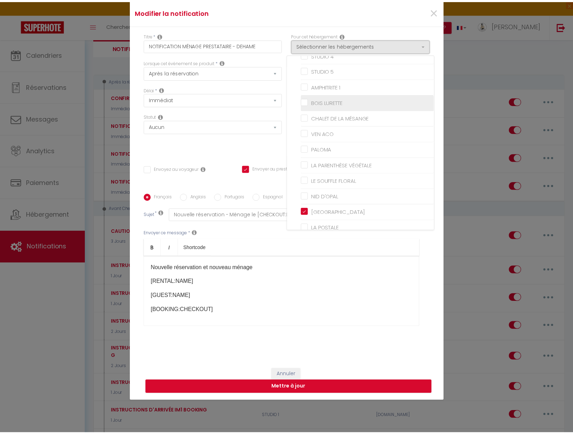
scroll to position [153, 0]
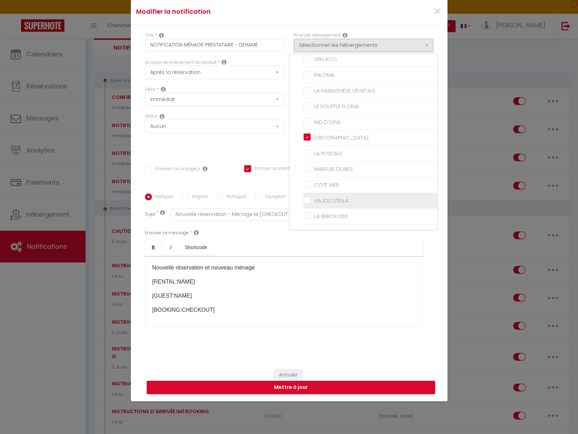
click at [305, 204] on input "VAJOU STELLA" at bounding box center [371, 200] width 134 height 7
click at [432, 253] on div "Français Anglais Portugais Espagnol Italien Sujet * Nouvelle réservation - Ména…" at bounding box center [289, 264] width 292 height 142
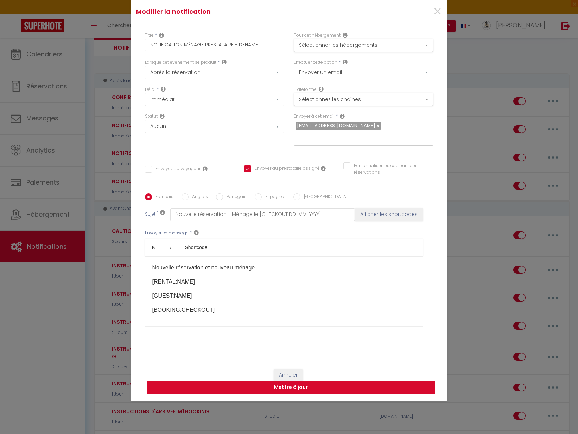
click at [300, 381] on button "Mettre à jour" at bounding box center [291, 387] width 289 height 13
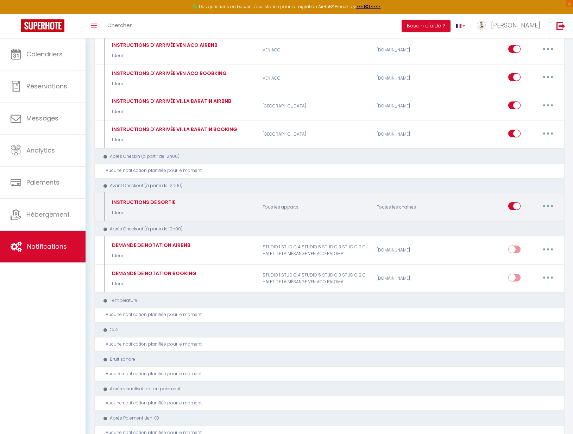
scroll to position [1076, 0]
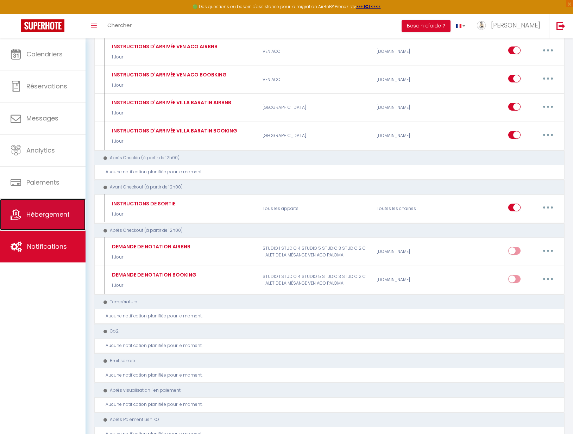
click at [47, 216] on span "Hébergement" at bounding box center [47, 214] width 43 height 9
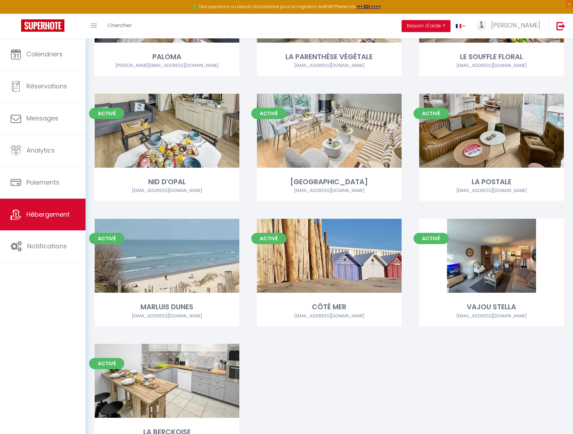
scroll to position [527, 0]
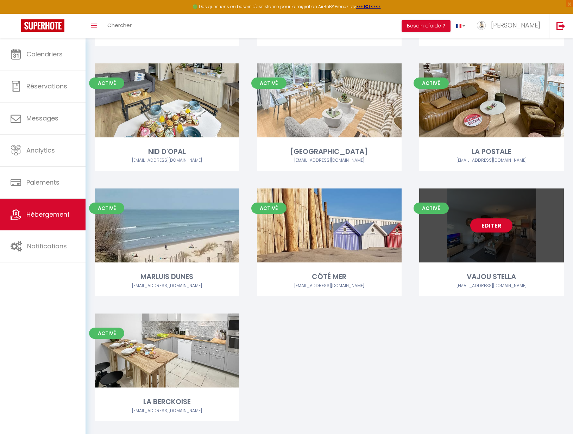
click at [487, 220] on link "Editer" at bounding box center [491, 225] width 42 height 14
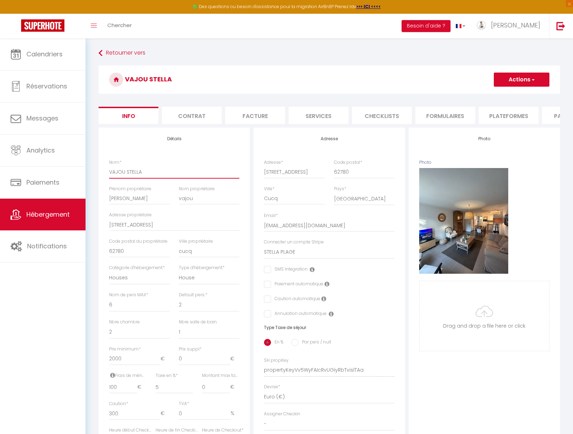
drag, startPoint x: 148, startPoint y: 176, endPoint x: 107, endPoint y: 179, distance: 40.9
click at [107, 179] on div "Nom * [PERSON_NAME]" at bounding box center [175, 172] width 140 height 26
click at [523, 84] on button "Actions" at bounding box center [522, 80] width 56 height 14
click at [485, 94] on input "Enregistrer" at bounding box center [494, 95] width 26 height 7
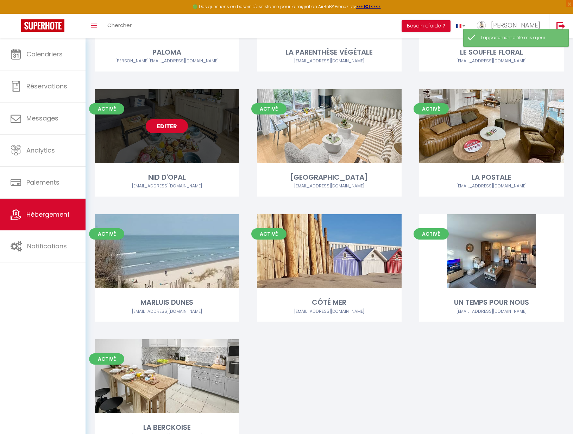
scroll to position [503, 0]
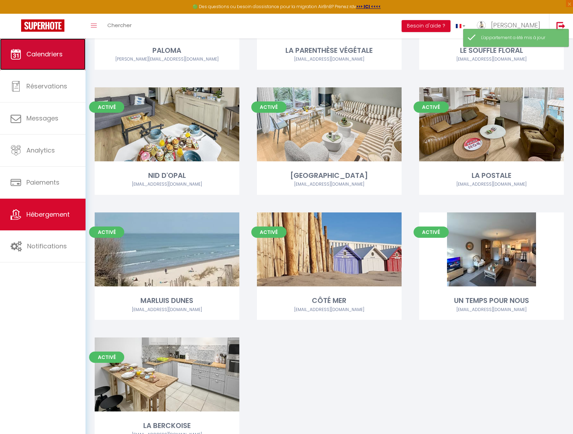
click at [74, 51] on link "Calendriers" at bounding box center [43, 54] width 86 height 32
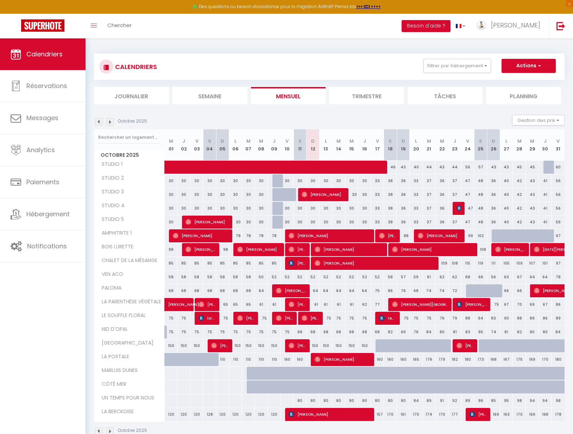
click at [110, 121] on img at bounding box center [110, 122] width 8 height 8
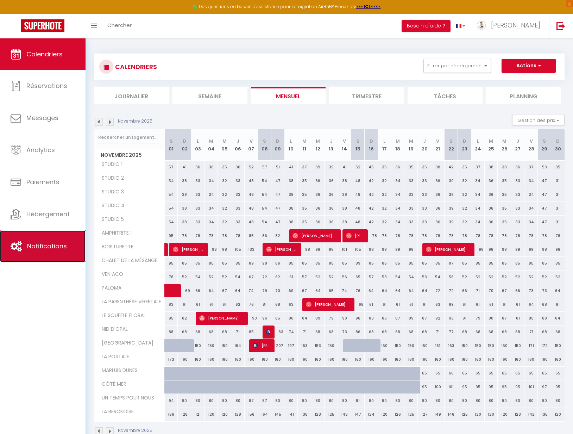
click at [51, 245] on span "Notifications" at bounding box center [47, 246] width 40 height 9
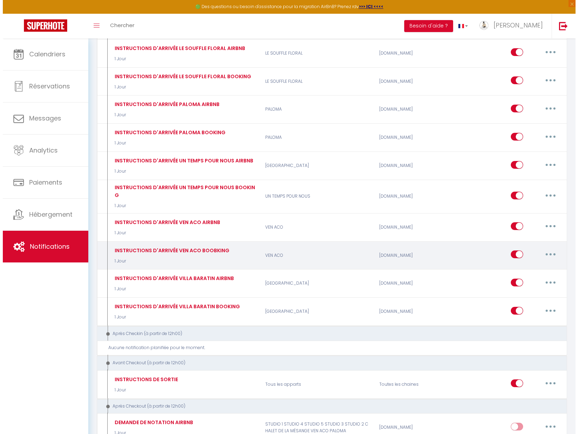
scroll to position [924, 0]
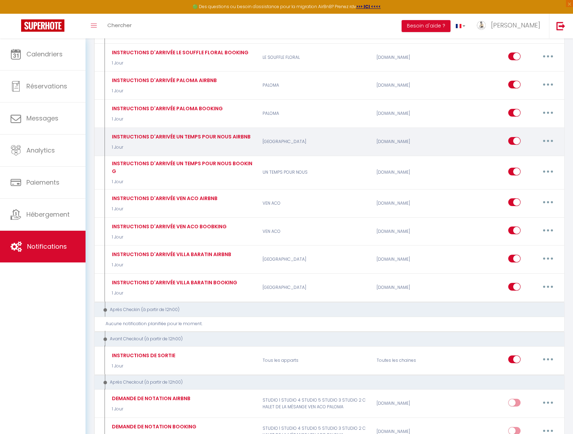
click at [547, 140] on icon "button" at bounding box center [548, 141] width 2 height 2
click at [534, 151] on link "Editer" at bounding box center [530, 157] width 52 height 12
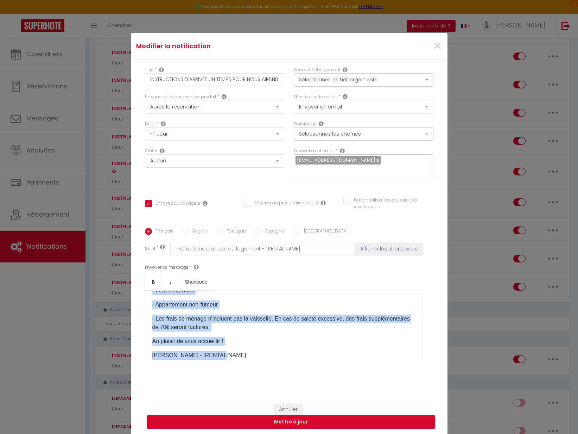
scroll to position [225, 0]
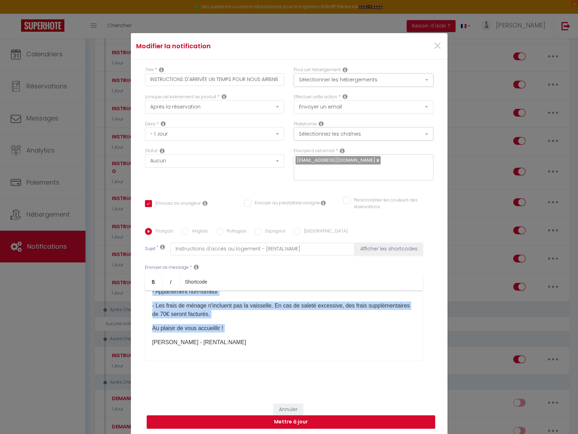
drag, startPoint x: 149, startPoint y: 316, endPoint x: 339, endPoint y: 333, distance: 191.3
click at [339, 333] on div "Bonjour [GUEST:NAME]​​​, Nous vous rappelons que les arrivées se font à partir …" at bounding box center [284, 325] width 278 height 70
copy div "Lore ipsu dolorsita con adi elitsedd ei temp i utlabo et 62d67. Magna al enimad…"
click at [231, 312] on p "- Les frais de ménage n'incluent pas la vaisselle. En cas de saleté excessive, …" at bounding box center [283, 309] width 263 height 17
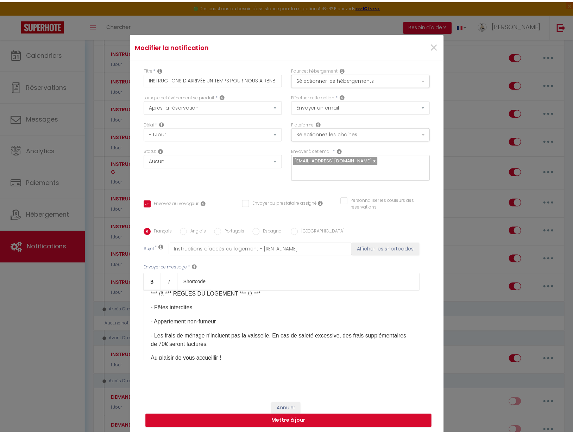
scroll to position [133, 0]
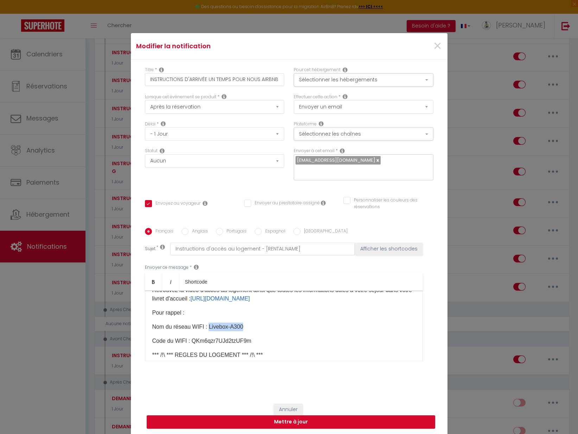
drag, startPoint x: 206, startPoint y: 326, endPoint x: 249, endPoint y: 326, distance: 43.3
click at [249, 326] on p "Nom du réseau WIFI : Livebox-A300​" at bounding box center [283, 326] width 263 height 8
copy p "Livebox-A300​"
drag, startPoint x: 188, startPoint y: 340, endPoint x: 264, endPoint y: 348, distance: 76.1
click at [264, 348] on div "Bonjour [GUEST:NAME]​​​, Nous vous rappelons que les arrivées se font à partir …" at bounding box center [284, 325] width 278 height 70
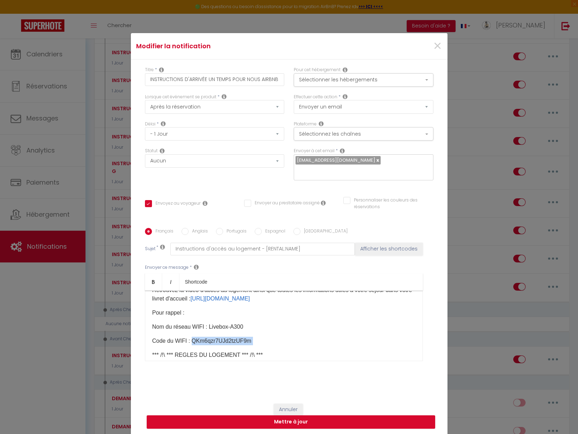
copy div "QKm6qzr7UJd2tzUF9m​"
click at [282, 409] on button "Annuler" at bounding box center [288, 409] width 29 height 12
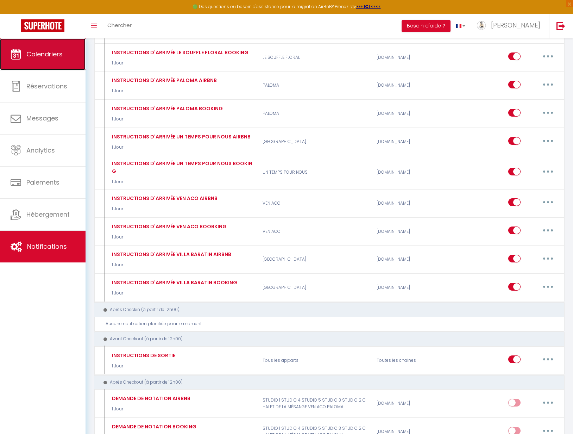
click at [23, 63] on link "Calendriers" at bounding box center [43, 54] width 86 height 32
